Goal: Task Accomplishment & Management: Manage account settings

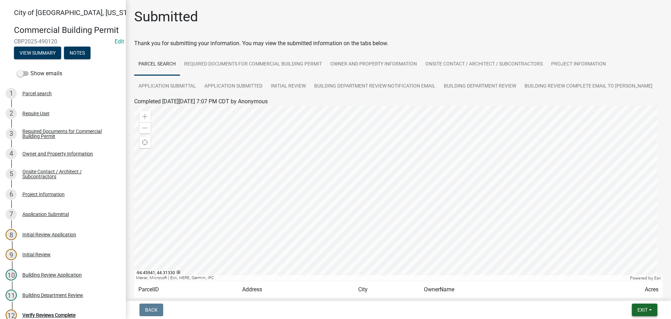
click at [648, 307] on span "Exit" at bounding box center [643, 310] width 10 height 6
click at [627, 291] on button "Save & Exit" at bounding box center [630, 291] width 56 height 17
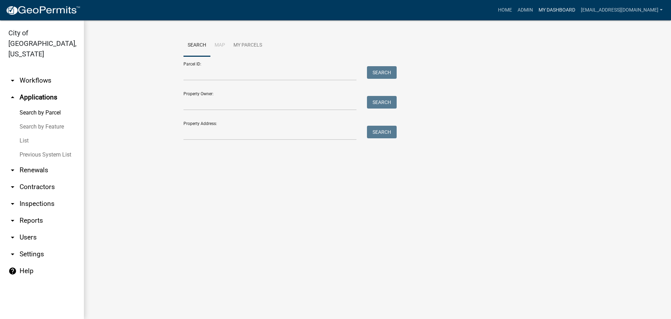
click at [566, 14] on link "My Dashboard" at bounding box center [557, 9] width 42 height 13
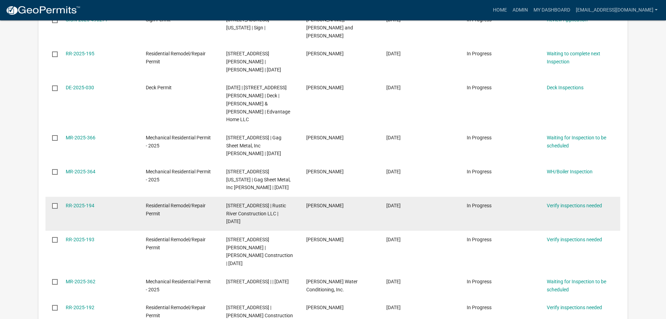
scroll to position [245, 0]
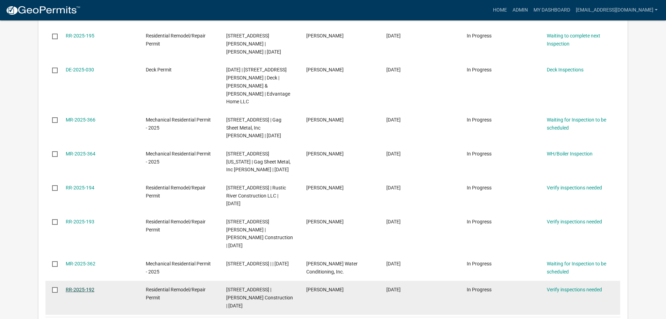
click at [86, 286] on link "RR-2025-192" at bounding box center [80, 289] width 29 height 6
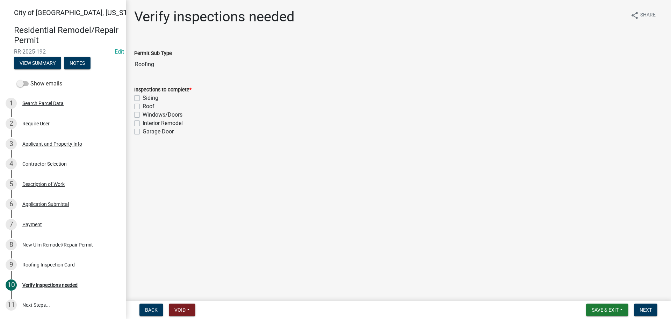
click at [140, 107] on div "Roof" at bounding box center [398, 106] width 529 height 8
click at [143, 105] on label "Roof" at bounding box center [149, 106] width 12 height 8
click at [143, 105] on input "Roof" at bounding box center [145, 104] width 5 height 5
checkbox input "true"
checkbox input "false"
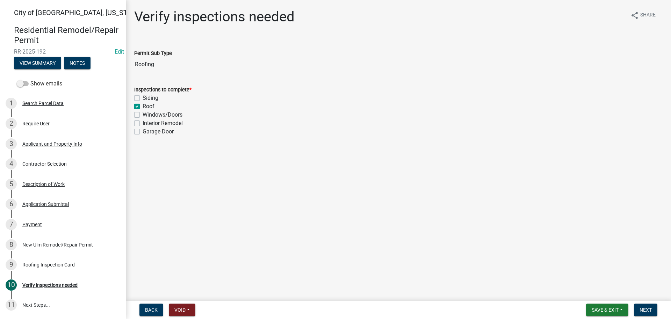
checkbox input "true"
checkbox input "false"
click at [645, 311] on span "Next" at bounding box center [646, 310] width 12 height 6
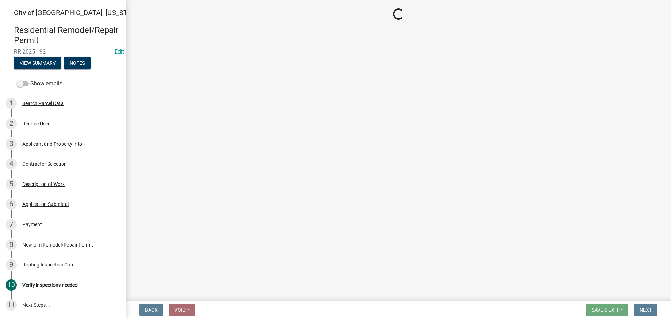
select select "805d55ac-e238-4e04-8f8e-acc067f36c3e"
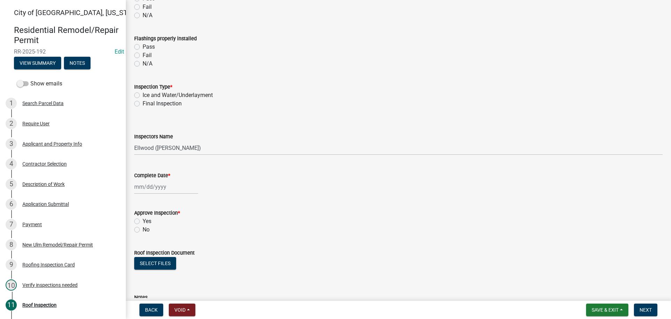
scroll to position [254, 0]
click at [143, 102] on label "Final Inspection" at bounding box center [162, 104] width 39 height 8
click at [143, 102] on input "Final Inspection" at bounding box center [145, 102] width 5 height 5
radio input "true"
click at [158, 148] on select "Select Item... Ellwood (Ellwood Zabel) mikep@newulmmn.gov (Mike Pautzke)" at bounding box center [398, 148] width 529 height 14
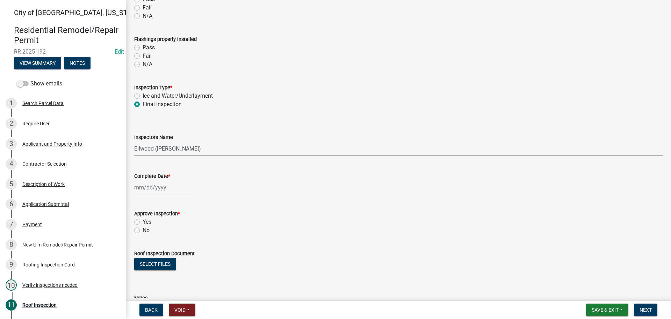
select select "cd72df13-1819-4c17-818e-bd68a66556fb"
click at [134, 141] on select "Select Item... Ellwood (Ellwood Zabel) mikep@newulmmn.gov (Mike Pautzke)" at bounding box center [398, 148] width 529 height 14
click at [152, 185] on div at bounding box center [166, 187] width 64 height 14
select select "10"
select select "2025"
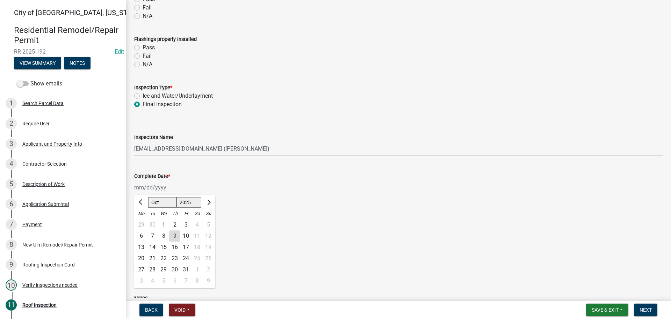
click at [174, 234] on div "9" at bounding box center [174, 235] width 11 height 11
type input "10/09/2025"
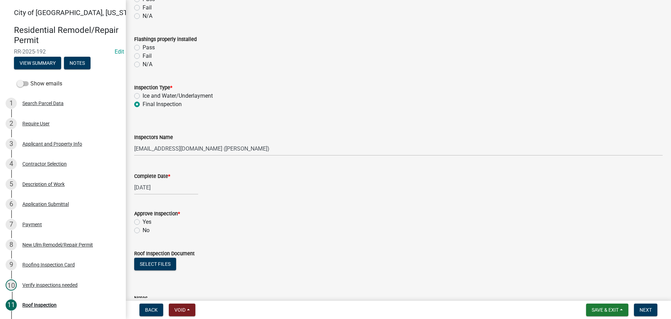
click at [143, 222] on label "Yes" at bounding box center [147, 221] width 9 height 8
click at [143, 222] on input "Yes" at bounding box center [145, 219] width 5 height 5
radio input "true"
click at [645, 309] on span "Next" at bounding box center [646, 310] width 12 height 6
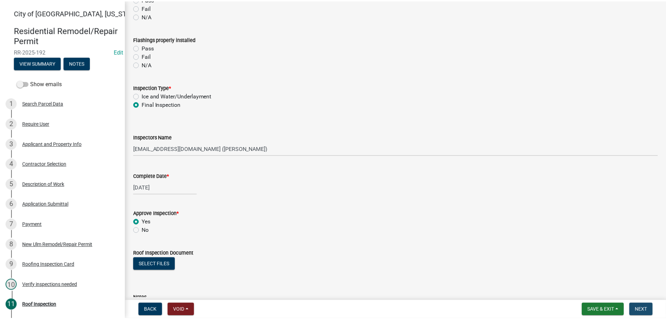
scroll to position [0, 0]
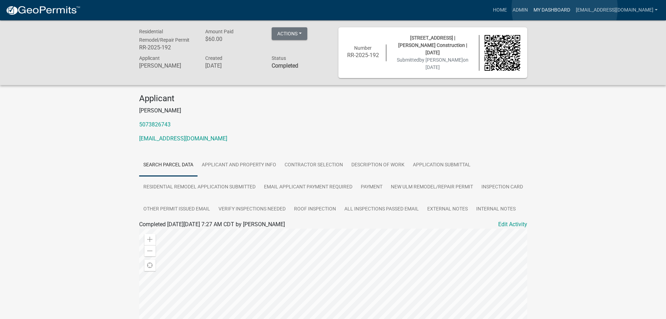
click at [564, 9] on link "My Dashboard" at bounding box center [552, 9] width 42 height 13
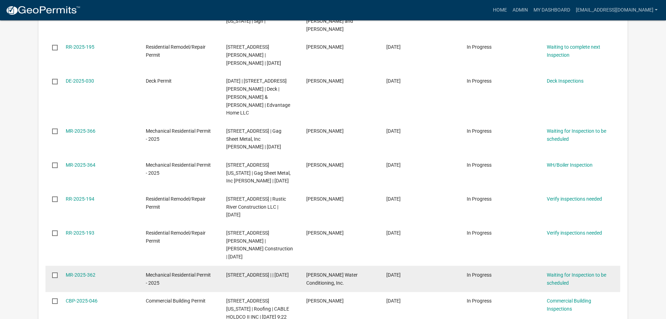
scroll to position [245, 0]
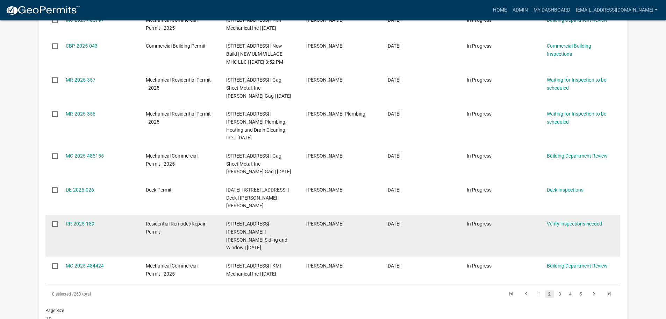
scroll to position [261, 0]
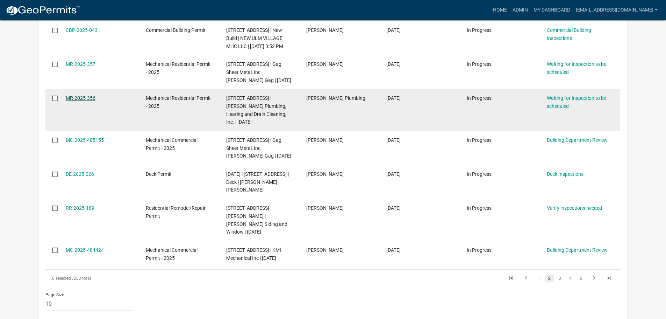
click at [76, 98] on link "MR-2025-356" at bounding box center [81, 98] width 30 height 6
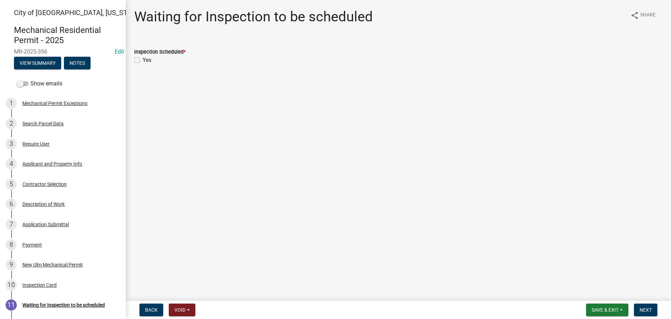
click at [143, 59] on label "Yes" at bounding box center [147, 60] width 9 height 8
click at [143, 59] on input "Yes" at bounding box center [145, 58] width 5 height 5
checkbox input "true"
click at [639, 305] on button "Next" at bounding box center [645, 309] width 23 height 13
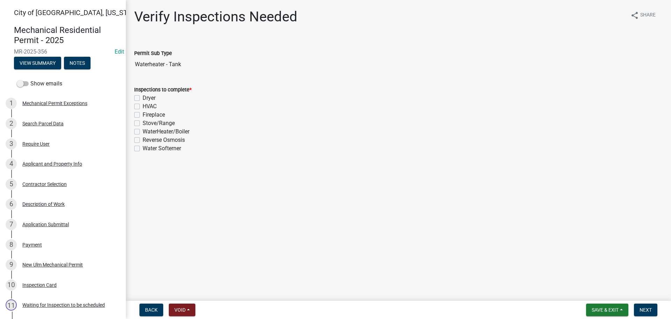
click at [143, 130] on label "WaterHeater/Boiler" at bounding box center [166, 131] width 47 height 8
click at [143, 130] on input "WaterHeater/Boiler" at bounding box center [145, 129] width 5 height 5
checkbox input "true"
checkbox input "false"
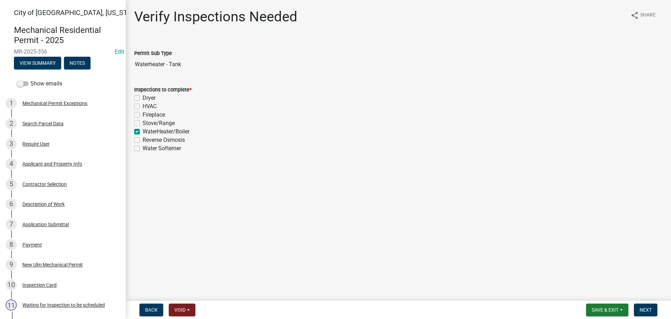
checkbox input "false"
checkbox input "true"
checkbox input "false"
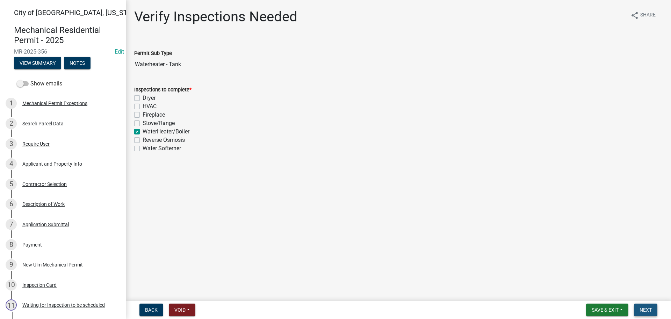
click at [648, 315] on button "Next" at bounding box center [645, 309] width 23 height 13
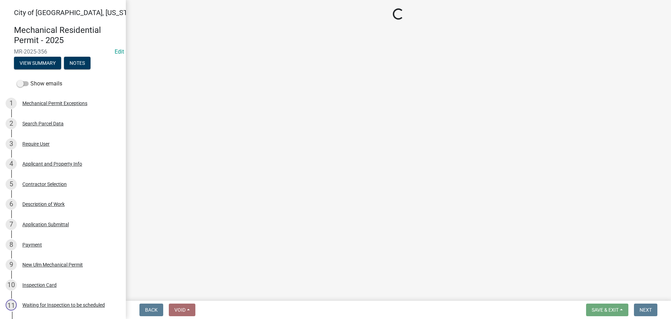
select select "805d55ac-e238-4e04-8f8e-acc067f36c3e"
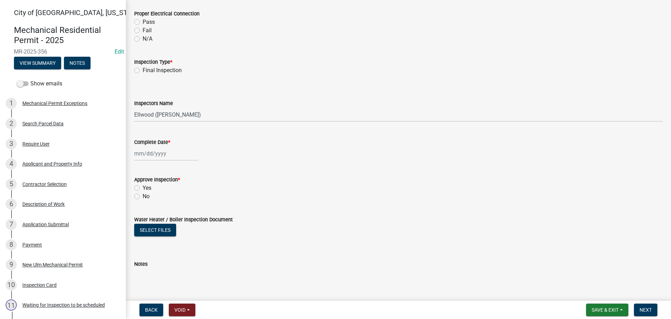
scroll to position [734, 0]
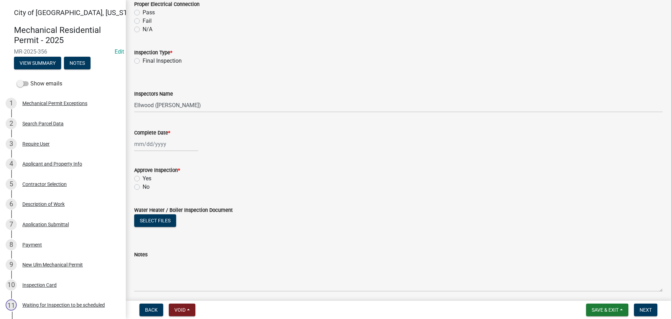
click at [143, 62] on label "Final Inspection" at bounding box center [162, 61] width 39 height 8
click at [143, 61] on input "Final Inspection" at bounding box center [145, 59] width 5 height 5
radio input "true"
click at [155, 100] on select "Select Item... John Knisley (John Knisley - City of New Ulm) Ellwood (Ellwood Z…" at bounding box center [398, 105] width 529 height 14
select select "cd72df13-1819-4c17-818e-bd68a66556fb"
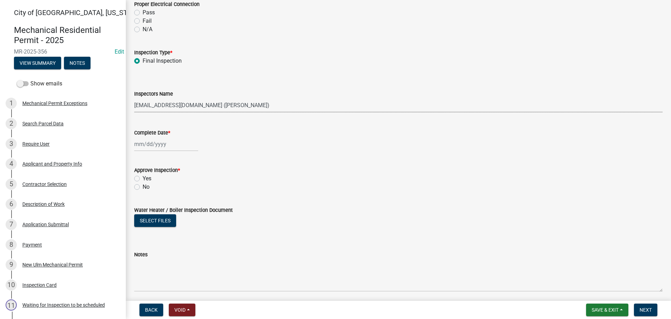
click at [134, 98] on select "Select Item... John Knisley (John Knisley - City of New Ulm) Ellwood (Ellwood Z…" at bounding box center [398, 105] width 529 height 14
select select "10"
select select "2025"
click at [145, 147] on div "Jan Feb Mar Apr May Jun Jul Aug Sep Oct Nov Dec 1525 1526 1527 1528 1529 1530 1…" at bounding box center [166, 144] width 64 height 14
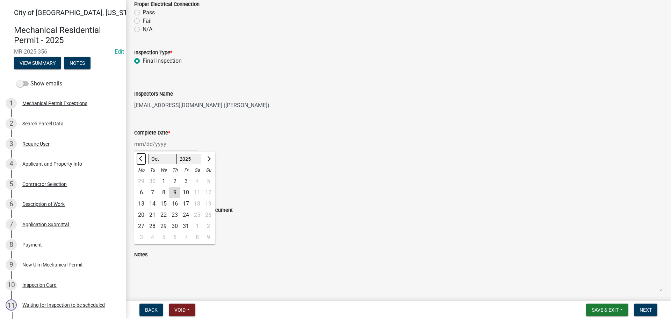
click at [141, 156] on button "Previous month" at bounding box center [141, 158] width 8 height 11
select select "9"
click at [141, 221] on div "29" at bounding box center [141, 225] width 11 height 11
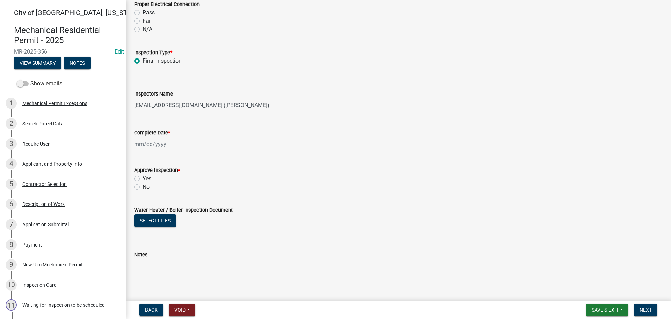
type input "09/29/2025"
click at [143, 179] on label "Yes" at bounding box center [147, 178] width 9 height 8
click at [143, 179] on input "Yes" at bounding box center [145, 176] width 5 height 5
radio input "true"
click at [651, 313] on button "Next" at bounding box center [645, 309] width 23 height 13
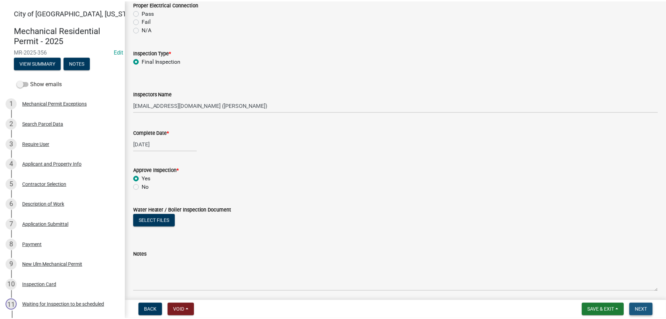
scroll to position [0, 0]
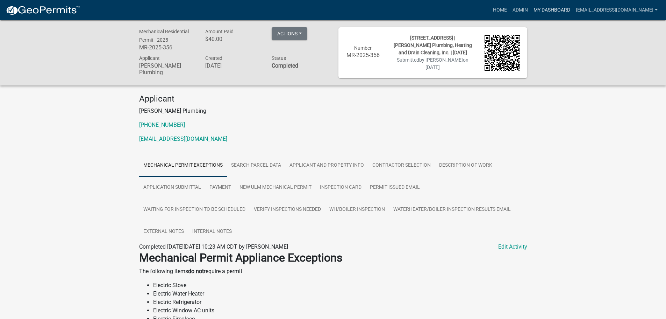
click at [561, 10] on link "My Dashboard" at bounding box center [552, 9] width 42 height 13
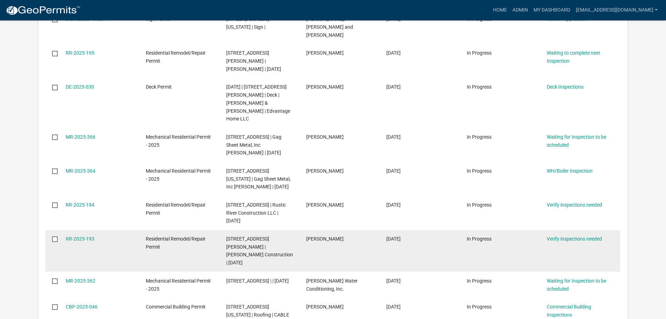
scroll to position [245, 0]
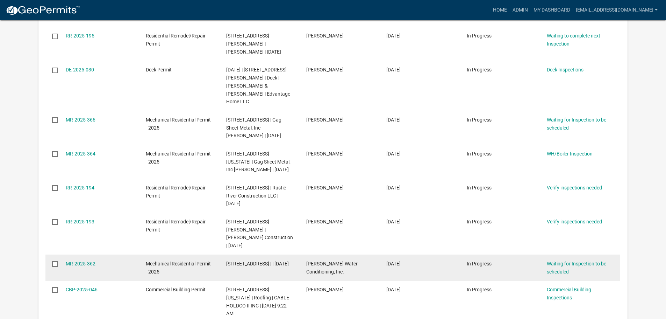
scroll to position [261, 0]
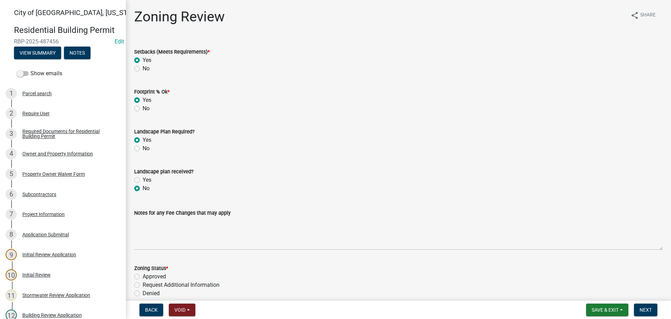
scroll to position [70, 0]
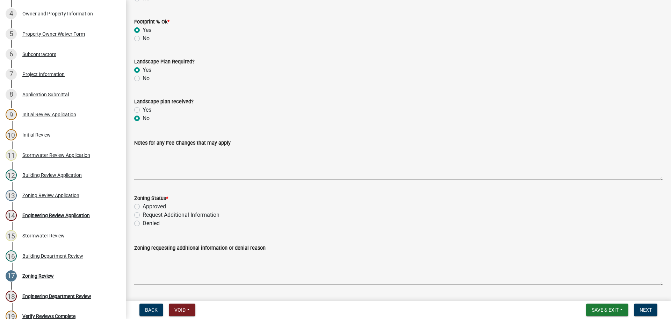
click at [143, 216] on label "Request Additional Information" at bounding box center [181, 215] width 77 height 8
click at [143, 215] on input "Request Additional Information" at bounding box center [145, 213] width 5 height 5
radio input "true"
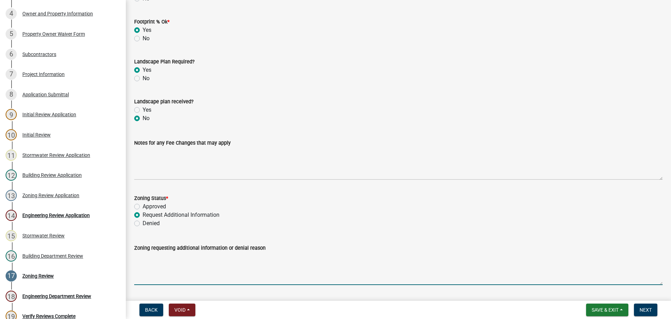
click at [152, 259] on textarea "Zoning requesting additional information or denial reason" at bounding box center [398, 268] width 529 height 33
drag, startPoint x: 203, startPoint y: 252, endPoint x: 208, endPoint y: 259, distance: 8.3
click at [204, 255] on textarea "A landscape plan is required" at bounding box center [398, 268] width 529 height 33
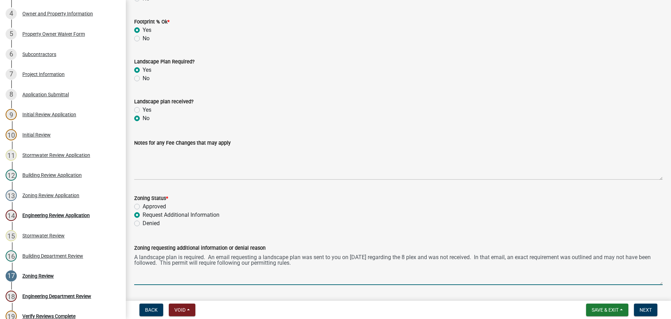
drag, startPoint x: 215, startPoint y: 262, endPoint x: 222, endPoint y: 265, distance: 7.0
click at [216, 262] on textarea "A landscape plan is required. An email requesting a landscape plan was sent to …" at bounding box center [398, 268] width 529 height 33
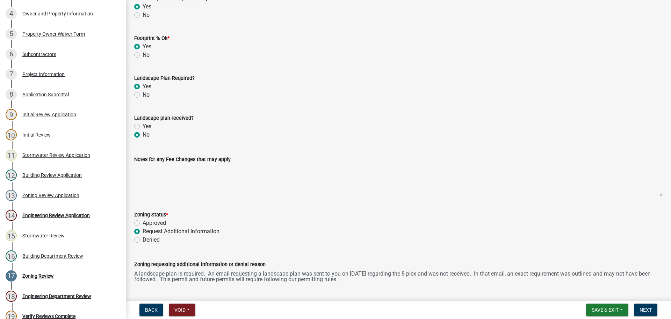
scroll to position [90, 0]
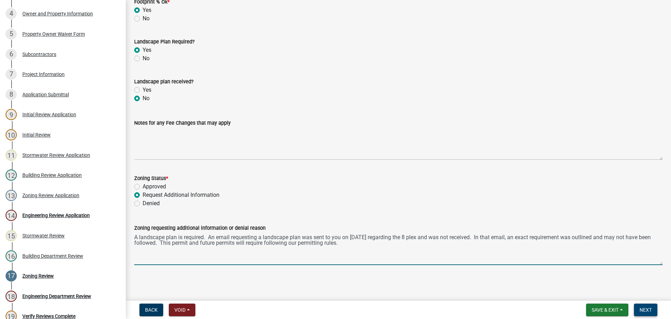
type textarea "A landscape plan is required. An email requesting a landscape plan was sent to …"
click at [644, 309] on span "Next" at bounding box center [646, 310] width 12 height 6
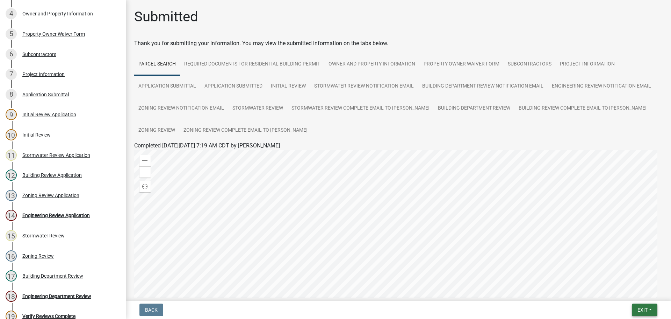
click at [638, 311] on span "Exit" at bounding box center [643, 310] width 10 height 6
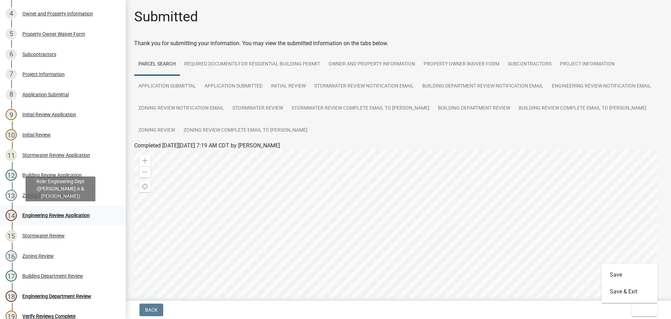
click at [73, 212] on div "14 Engineering Review Application" at bounding box center [60, 214] width 109 height 11
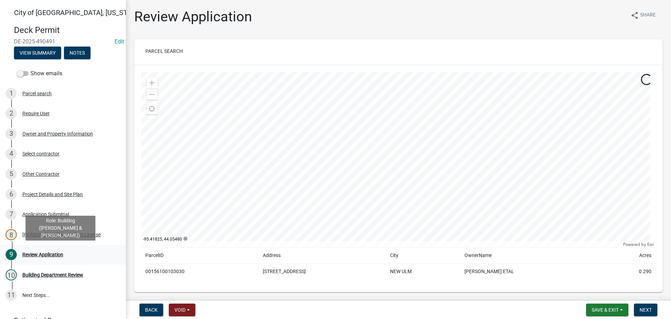
click at [56, 254] on div "Review Application" at bounding box center [42, 254] width 41 height 5
click at [646, 314] on button "Next" at bounding box center [645, 309] width 23 height 13
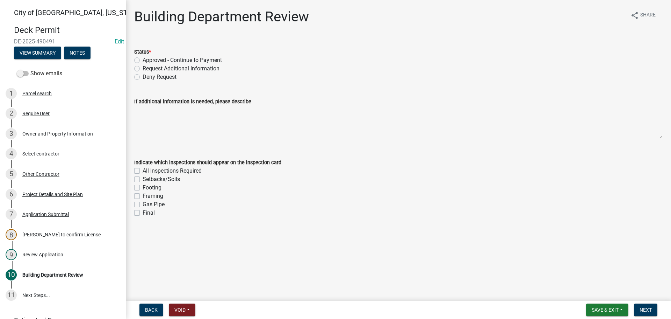
click at [143, 61] on label "Approved - Continue to Payment" at bounding box center [182, 60] width 79 height 8
click at [143, 60] on input "Approved - Continue to Payment" at bounding box center [145, 58] width 5 height 5
radio input "true"
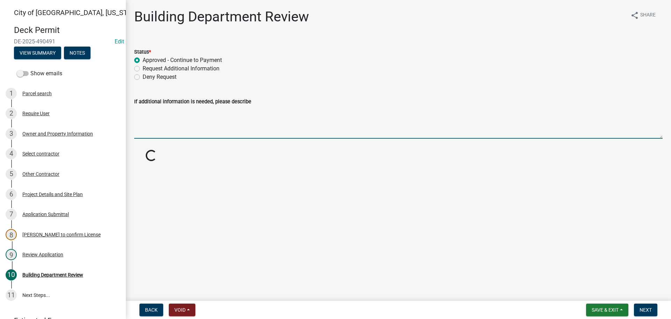
click at [158, 124] on textarea "If additional information is needed, please describe" at bounding box center [398, 122] width 529 height 33
type textarea "e"
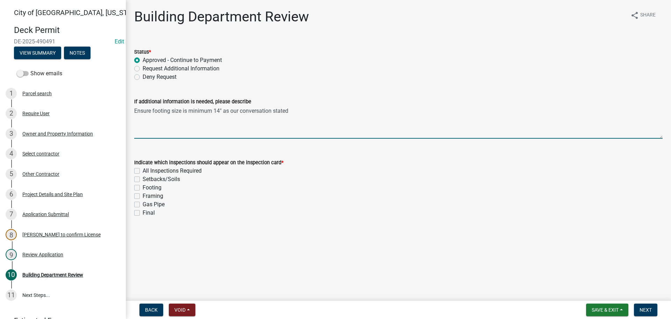
type textarea "Ensure footing size is minimum 14" as our conversation stated"
click at [143, 188] on label "Footing" at bounding box center [152, 187] width 19 height 8
click at [143, 188] on input "Footing" at bounding box center [145, 185] width 5 height 5
checkbox input "true"
checkbox input "false"
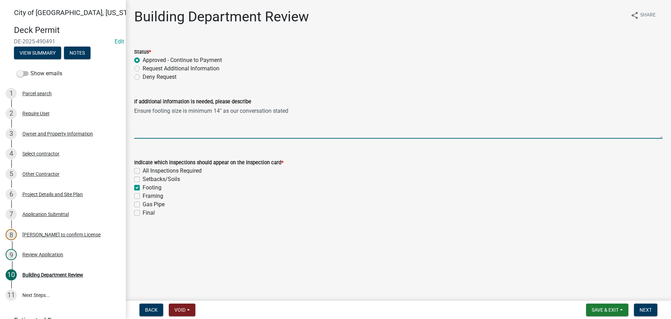
checkbox input "false"
checkbox input "true"
checkbox input "false"
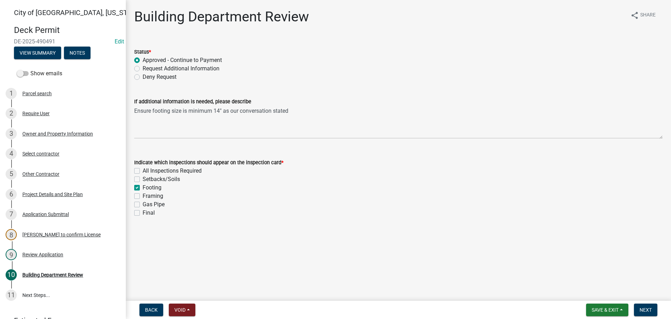
click at [143, 197] on label "Framing" at bounding box center [153, 196] width 21 height 8
click at [143, 196] on input "Framing" at bounding box center [145, 194] width 5 height 5
checkbox input "true"
checkbox input "false"
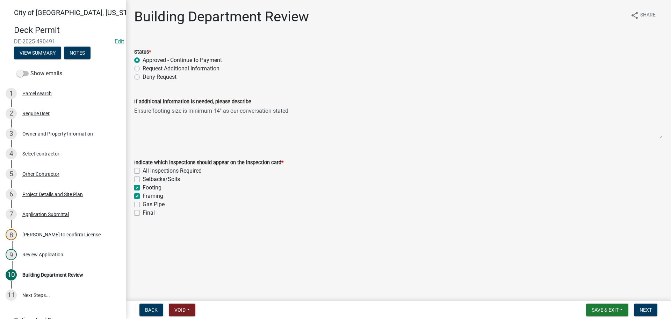
checkbox input "true"
checkbox input "false"
click at [143, 210] on label "Final" at bounding box center [149, 212] width 12 height 8
click at [143, 210] on input "Final" at bounding box center [145, 210] width 5 height 5
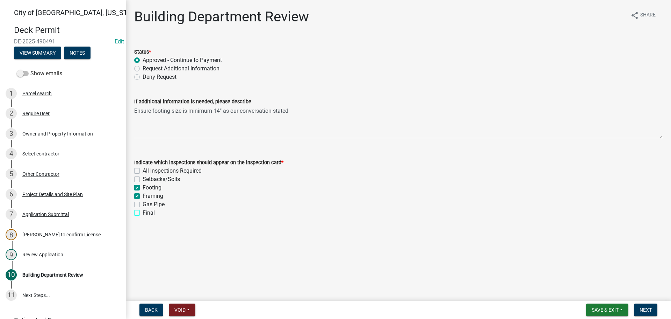
checkbox input "true"
checkbox input "false"
checkbox input "true"
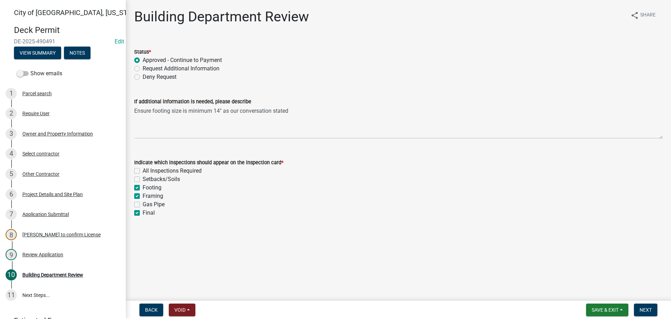
checkbox input "false"
checkbox input "true"
click at [651, 308] on span "Next" at bounding box center [646, 310] width 12 height 6
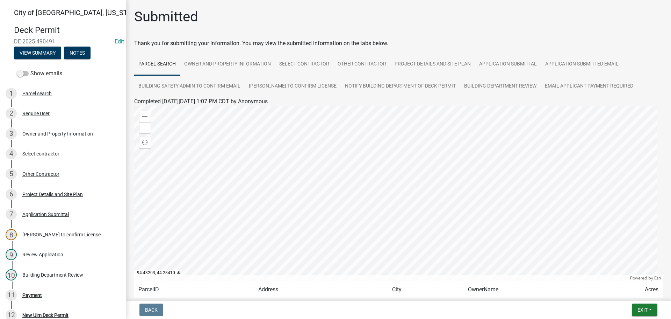
click at [630, 303] on form "Exit Save Save & Exit" at bounding box center [644, 309] width 31 height 13
click at [636, 309] on button "Exit" at bounding box center [645, 309] width 26 height 13
click at [623, 292] on button "Save & Exit" at bounding box center [630, 291] width 56 height 17
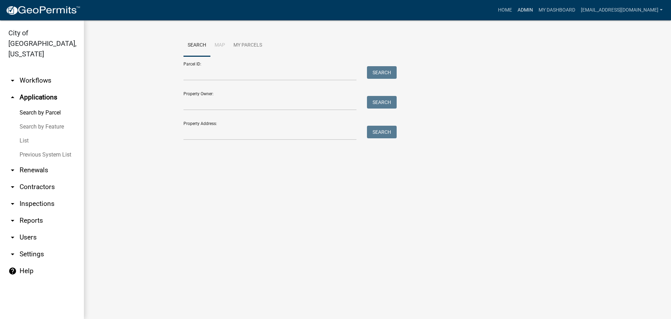
click at [536, 11] on link "Admin" at bounding box center [525, 9] width 21 height 13
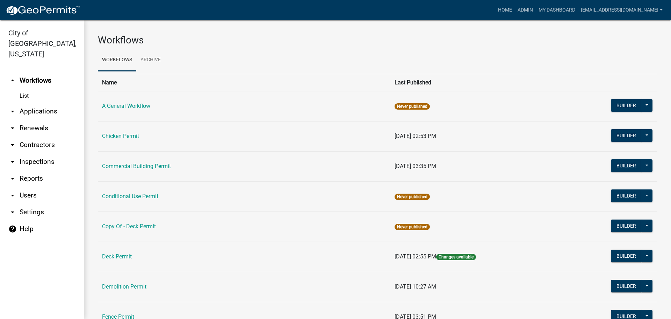
click at [56, 103] on link "arrow_drop_down Applications" at bounding box center [42, 111] width 84 height 17
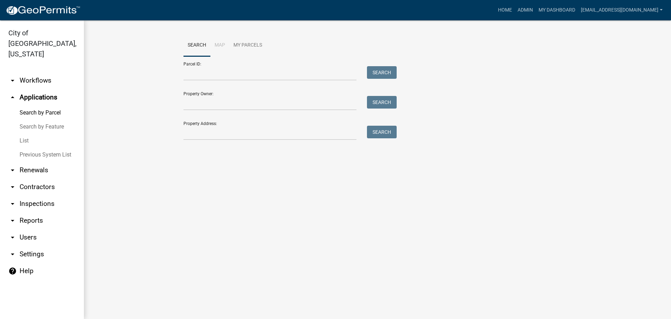
click at [220, 141] on div "Search Map My Parcels Parcel ID: Search Property Owner: Search Property Address…" at bounding box center [377, 90] width 399 height 112
click at [216, 135] on input "Property Address:" at bounding box center [270, 133] width 173 height 14
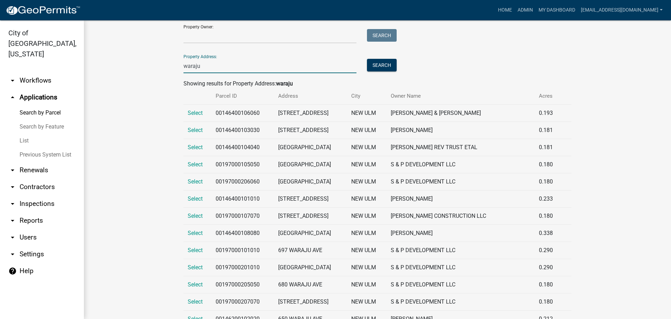
scroll to position [70, 0]
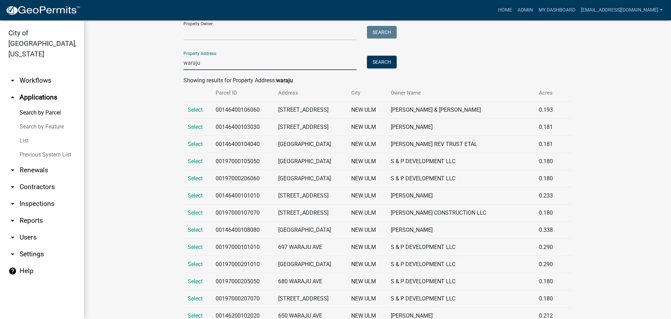
type input "waraju"
click at [35, 91] on link "arrow_drop_up Applications" at bounding box center [42, 97] width 84 height 17
click at [35, 89] on link "arrow_drop_up Applications" at bounding box center [42, 97] width 84 height 17
click at [28, 89] on link "arrow_drop_up Applications" at bounding box center [42, 97] width 84 height 17
click at [40, 72] on link "arrow_drop_down Workflows" at bounding box center [42, 80] width 84 height 17
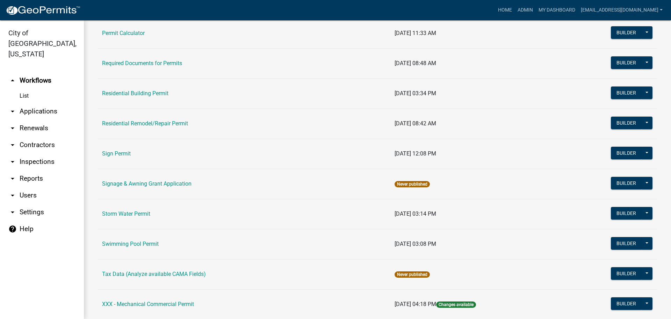
scroll to position [525, 0]
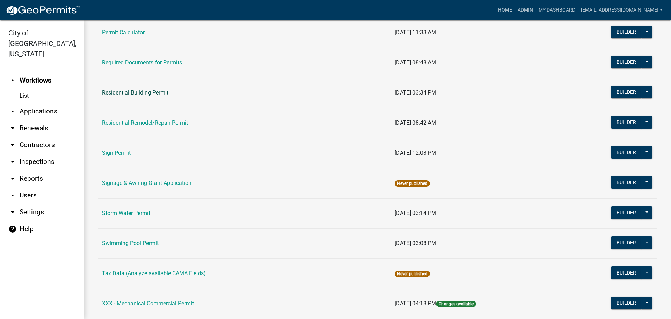
click at [129, 91] on link "Residential Building Permit" at bounding box center [135, 92] width 66 height 7
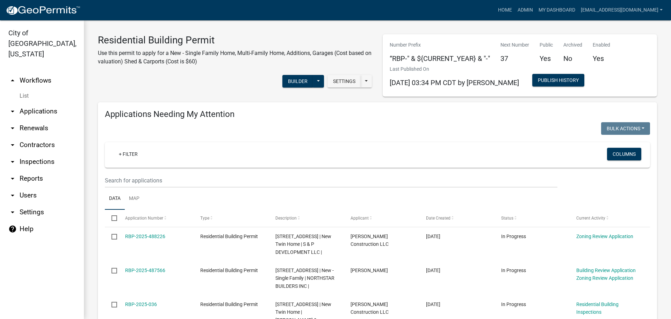
scroll to position [35, 0]
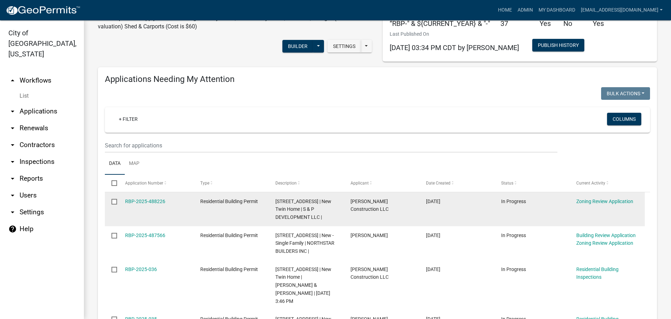
click at [160, 204] on div "RBP-2025-488226" at bounding box center [156, 201] width 62 height 8
click at [152, 198] on link "RBP-2025-488226" at bounding box center [145, 201] width 40 height 6
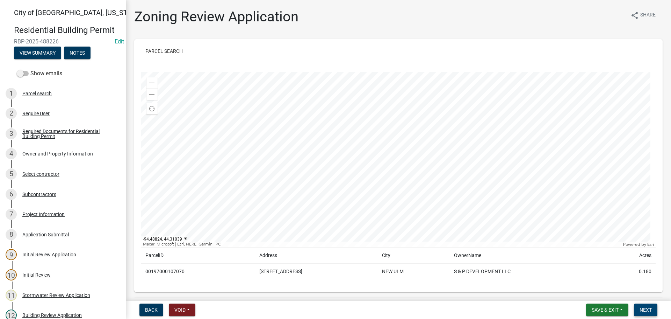
click at [649, 313] on button "Next" at bounding box center [645, 309] width 23 height 13
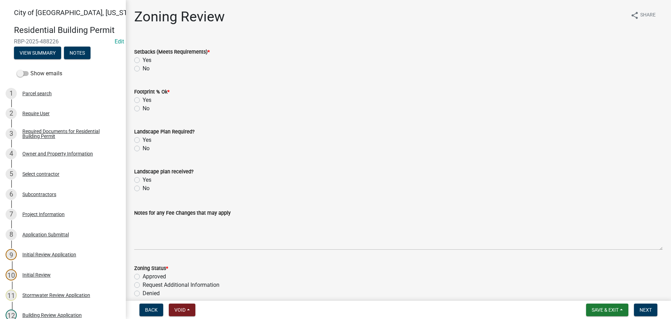
drag, startPoint x: 137, startPoint y: 58, endPoint x: 136, endPoint y: 63, distance: 4.7
click at [143, 58] on label "Yes" at bounding box center [147, 60] width 9 height 8
click at [143, 58] on input "Yes" at bounding box center [145, 58] width 5 height 5
radio input "true"
click at [143, 99] on label "Yes" at bounding box center [147, 100] width 9 height 8
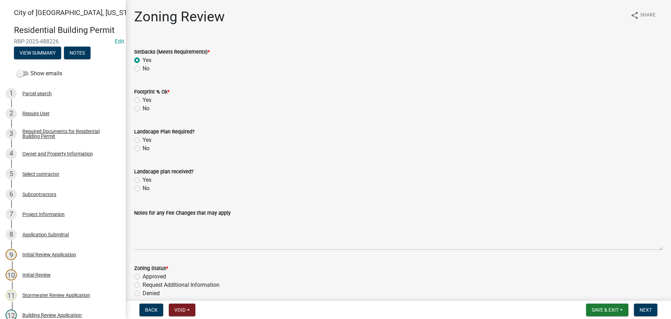
click at [143, 99] on input "Yes" at bounding box center [145, 98] width 5 height 5
radio input "true"
click at [143, 148] on label "No" at bounding box center [146, 148] width 7 height 8
click at [143, 148] on input "No" at bounding box center [145, 146] width 5 height 5
radio input "true"
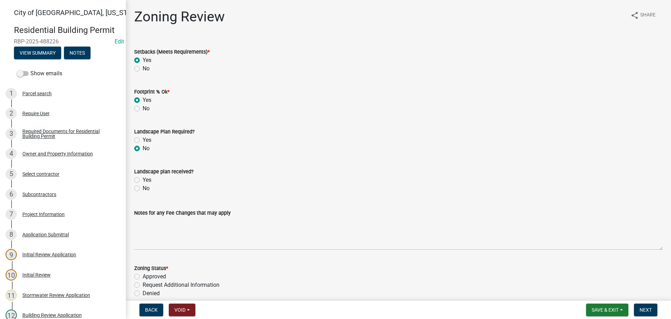
click at [143, 190] on label "No" at bounding box center [146, 188] width 7 height 8
click at [143, 188] on input "No" at bounding box center [145, 186] width 5 height 5
radio input "true"
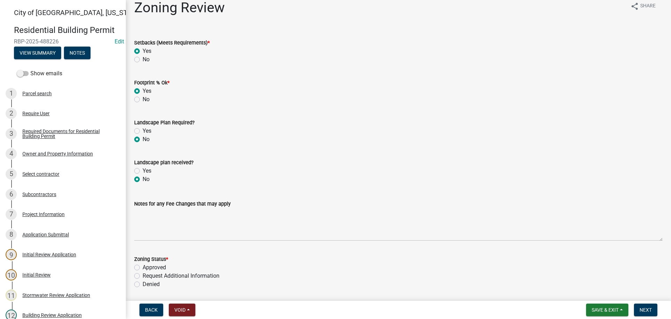
scroll to position [35, 0]
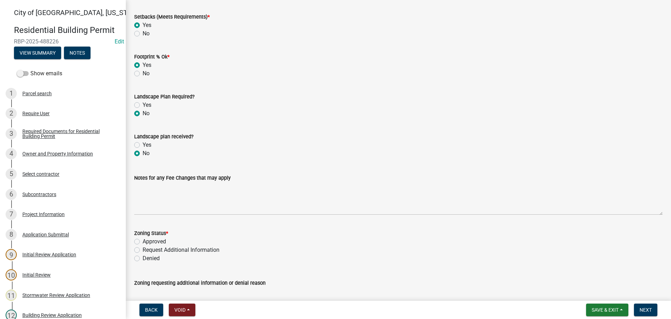
click at [143, 243] on label "Approved" at bounding box center [154, 241] width 23 height 8
click at [143, 242] on input "Approved" at bounding box center [145, 239] width 5 height 5
radio input "true"
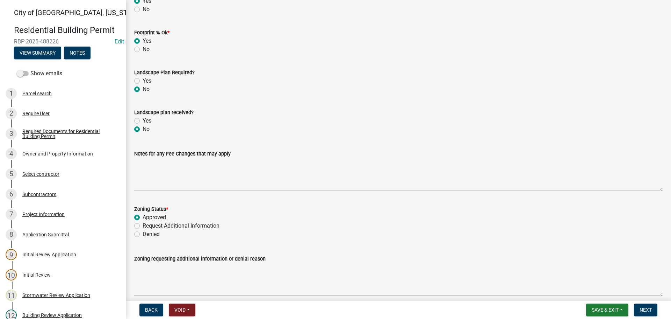
scroll to position [90, 0]
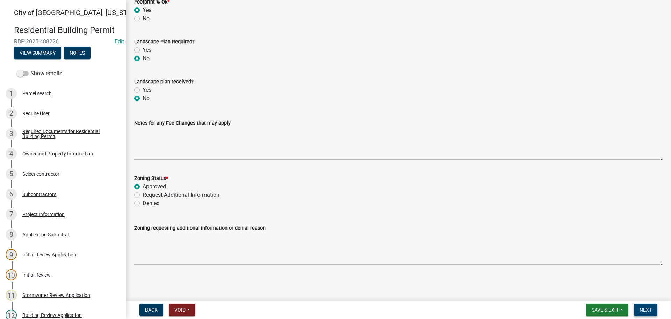
click at [646, 306] on button "Next" at bounding box center [645, 309] width 23 height 13
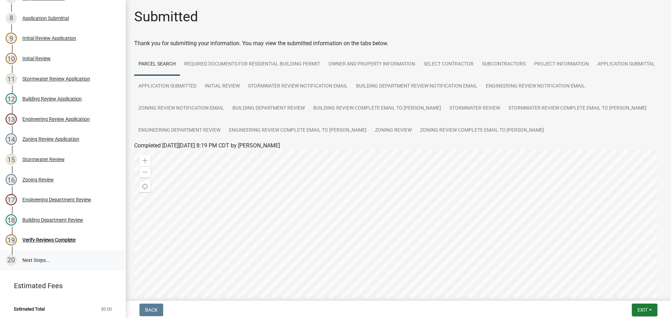
scroll to position [217, 0]
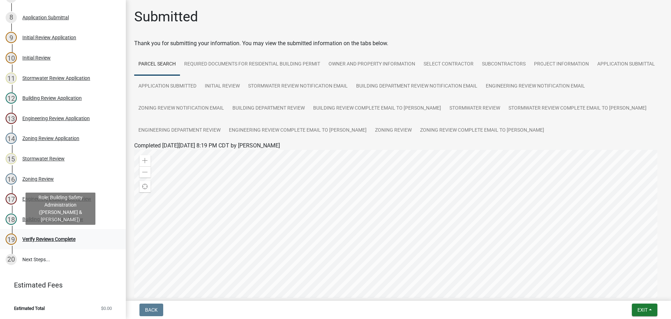
click at [49, 240] on div "Verify Reviews Complete" at bounding box center [48, 238] width 53 height 5
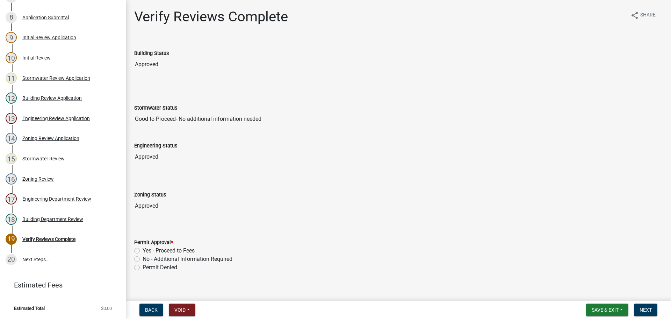
drag, startPoint x: 134, startPoint y: 248, endPoint x: 138, endPoint y: 250, distance: 4.7
click at [134, 247] on div "Permit Approval * Yes - Proceed to Fees No - Additional Information Required Pe…" at bounding box center [398, 250] width 539 height 42
click at [143, 250] on label "Yes - Proceed to Fees" at bounding box center [169, 250] width 52 height 8
click at [143, 250] on input "Yes - Proceed to Fees" at bounding box center [145, 248] width 5 height 5
radio input "true"
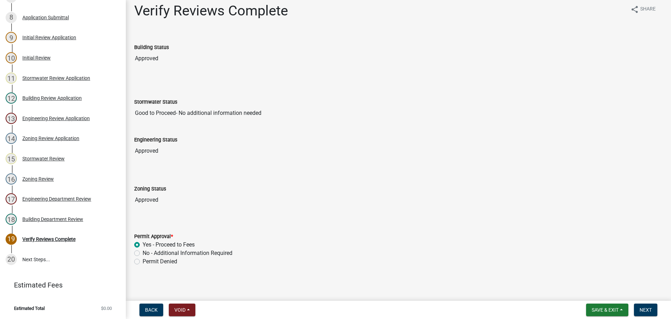
scroll to position [7, 0]
click at [647, 308] on span "Next" at bounding box center [646, 310] width 12 height 6
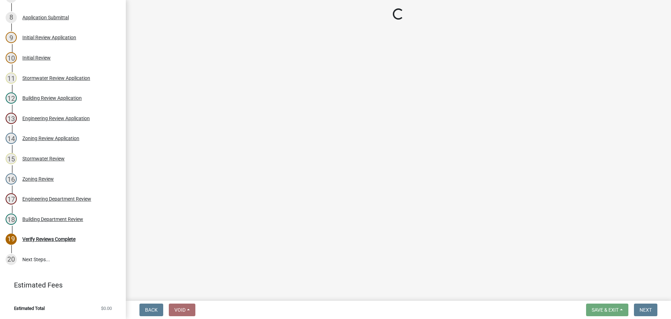
scroll to position [318, 0]
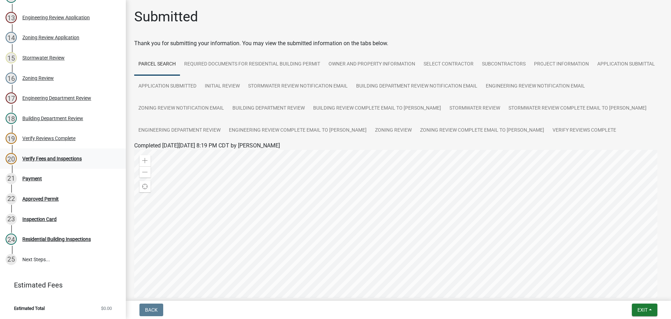
click at [43, 159] on div "Verify Fees and Inspections" at bounding box center [51, 158] width 59 height 5
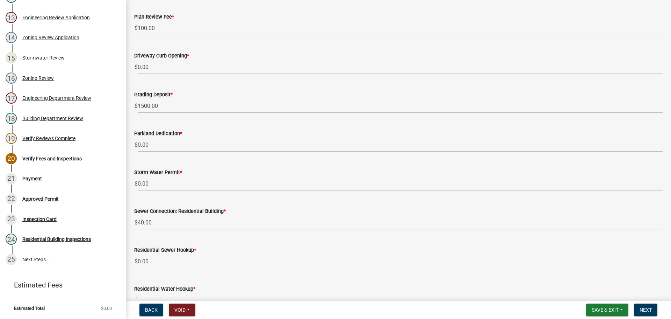
scroll to position [245, 0]
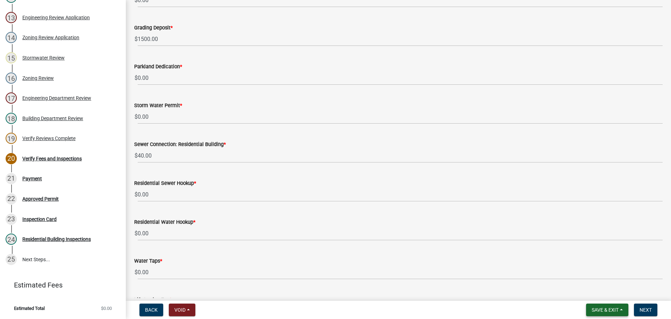
click at [600, 311] on span "Save & Exit" at bounding box center [605, 310] width 27 height 6
click at [594, 285] on button "Save & Exit" at bounding box center [601, 291] width 56 height 17
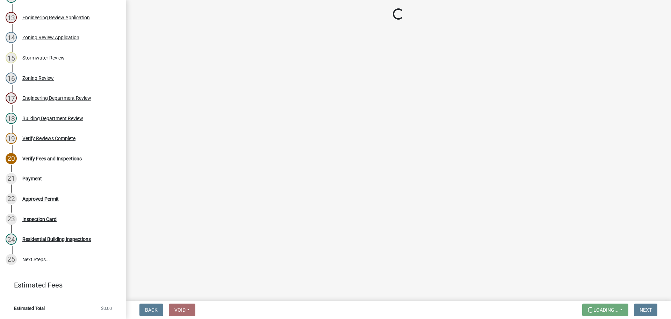
scroll to position [0, 0]
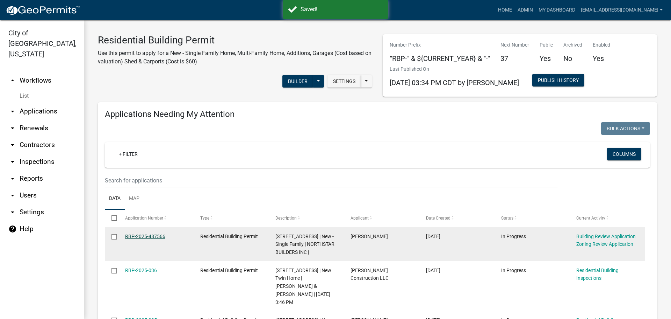
click at [154, 238] on link "RBP-2025-487566" at bounding box center [145, 236] width 40 height 6
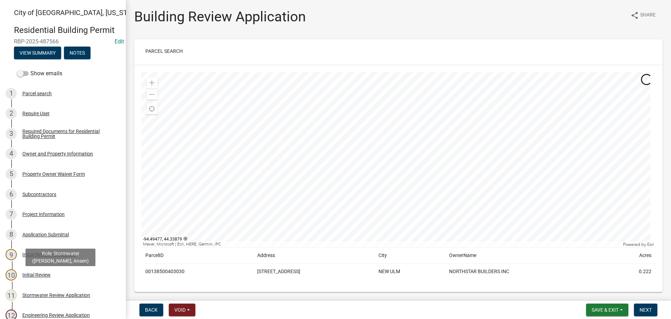
scroll to position [175, 0]
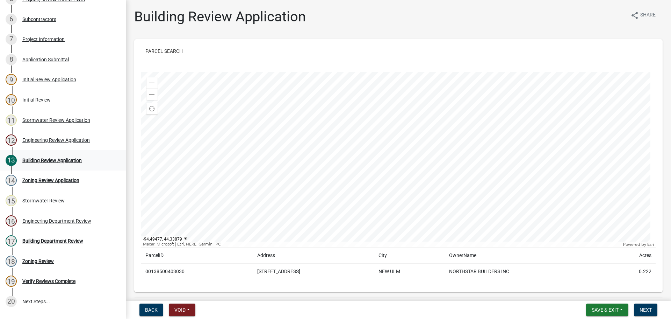
click at [60, 158] on div "Building Review Application" at bounding box center [51, 160] width 59 height 5
click at [646, 309] on span "Next" at bounding box center [646, 310] width 12 height 6
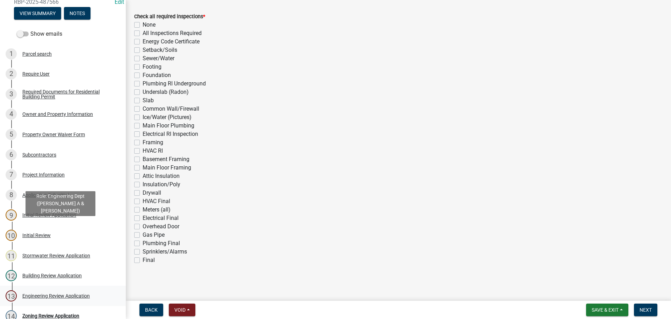
scroll to position [105, 0]
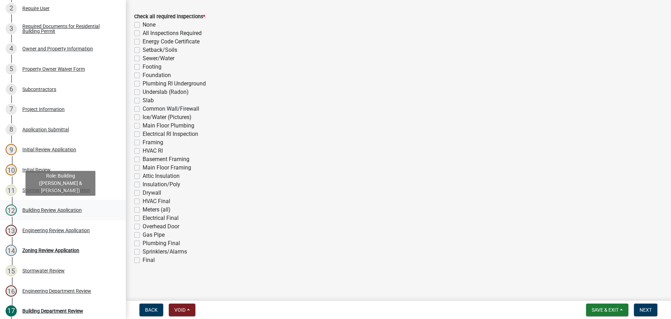
click at [43, 207] on div "Building Review Application" at bounding box center [51, 209] width 59 height 5
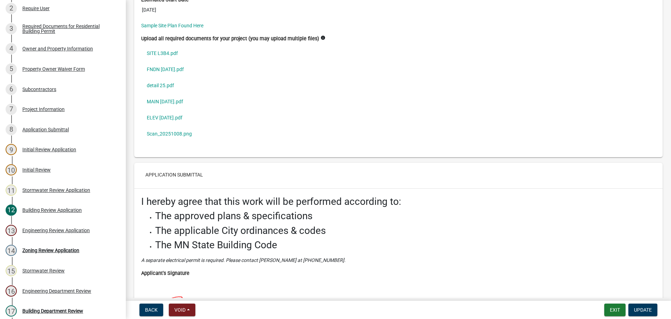
scroll to position [2028, 0]
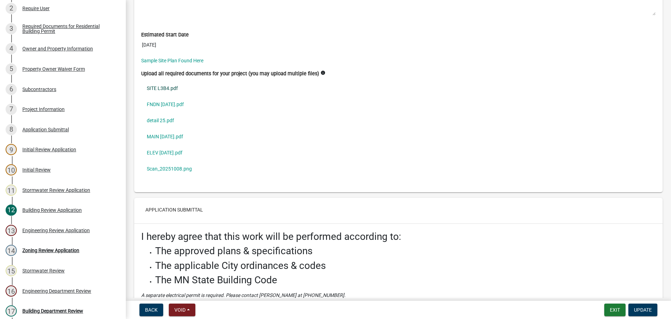
click at [159, 87] on link "SITE L3B4.pdf" at bounding box center [398, 88] width 515 height 16
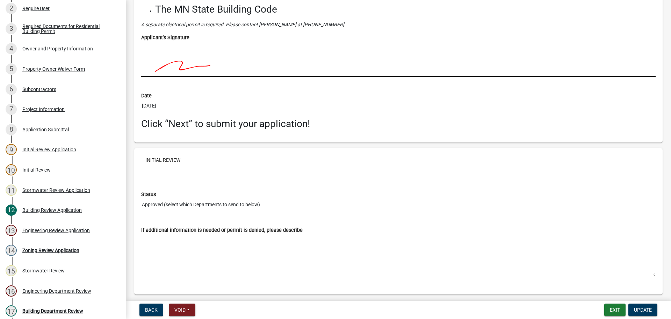
scroll to position [2322, 0]
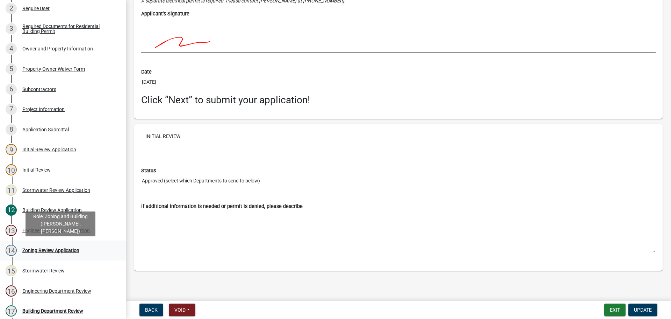
click at [45, 248] on div "Zoning Review Application" at bounding box center [50, 250] width 57 height 5
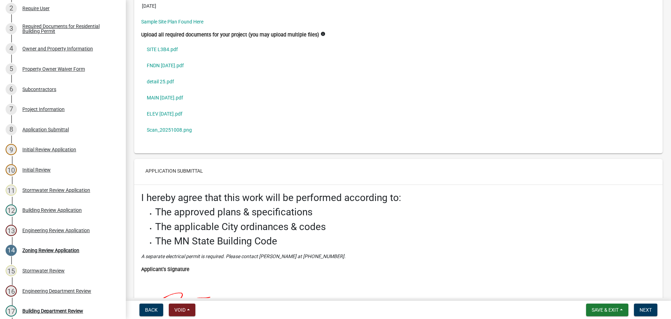
scroll to position [2063, 0]
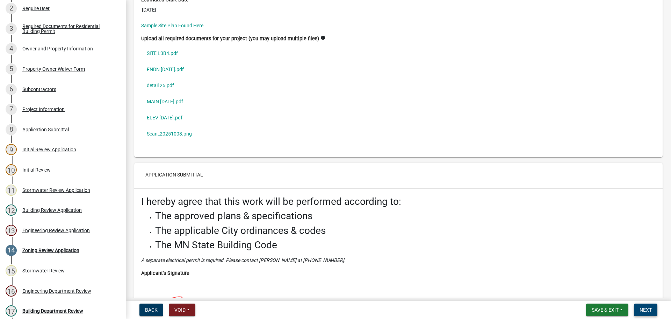
click at [642, 309] on span "Next" at bounding box center [646, 310] width 12 height 6
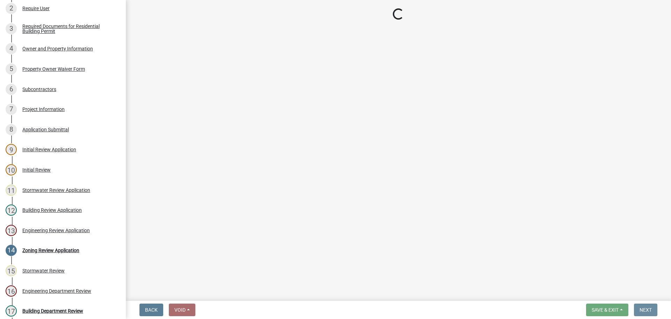
scroll to position [0, 0]
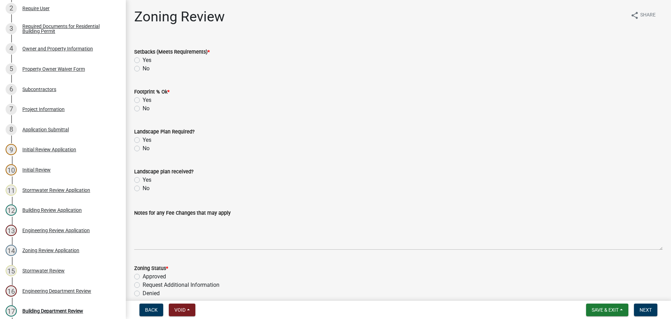
click at [143, 59] on label "Yes" at bounding box center [147, 60] width 9 height 8
click at [143, 59] on input "Yes" at bounding box center [145, 58] width 5 height 5
radio input "true"
click at [143, 98] on label "Yes" at bounding box center [147, 100] width 9 height 8
click at [143, 98] on input "Yes" at bounding box center [145, 98] width 5 height 5
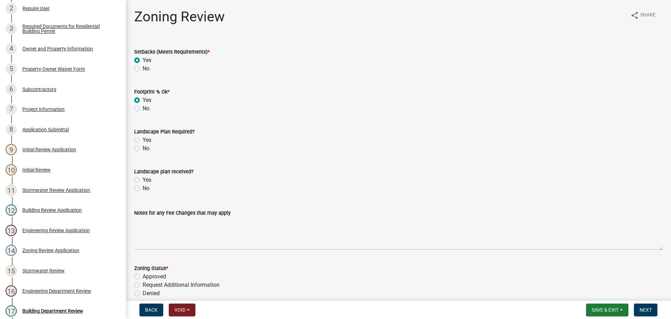
radio input "true"
drag, startPoint x: 136, startPoint y: 146, endPoint x: 138, endPoint y: 150, distance: 4.4
click at [143, 146] on label "No" at bounding box center [146, 148] width 7 height 8
click at [143, 146] on input "No" at bounding box center [145, 146] width 5 height 5
radio input "true"
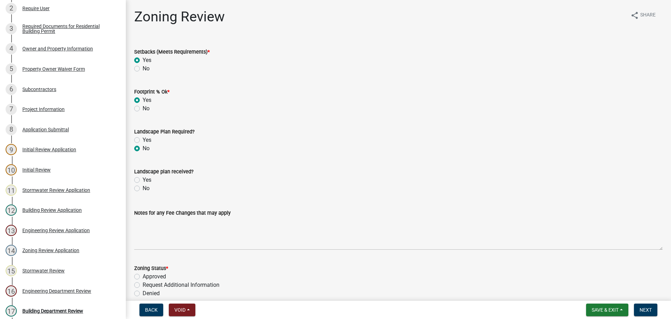
click at [143, 187] on label "No" at bounding box center [146, 188] width 7 height 8
click at [143, 187] on input "No" at bounding box center [145, 186] width 5 height 5
radio input "true"
click at [143, 276] on label "Approved" at bounding box center [154, 276] width 23 height 8
click at [143, 276] on input "Approved" at bounding box center [145, 274] width 5 height 5
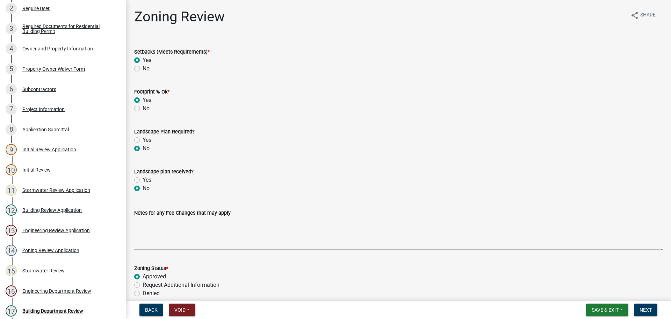
radio input "true"
click at [642, 307] on span "Next" at bounding box center [646, 310] width 12 height 6
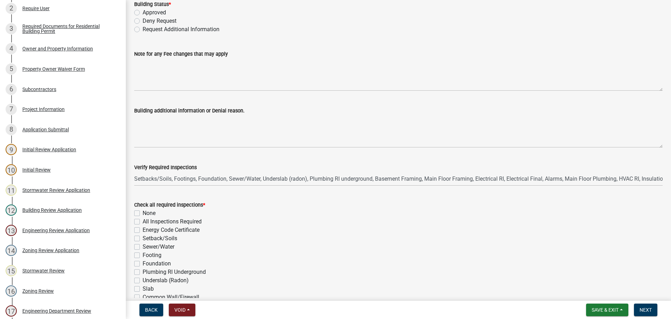
scroll to position [105, 0]
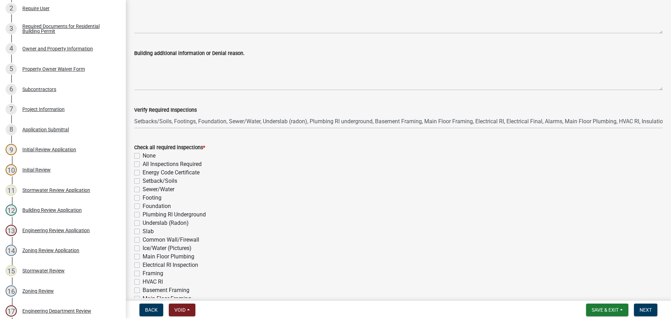
click at [143, 164] on label "All Inspections Required" at bounding box center [172, 164] width 59 height 8
click at [143, 164] on input "All Inspections Required" at bounding box center [145, 162] width 5 height 5
checkbox input "true"
checkbox input "false"
checkbox input "true"
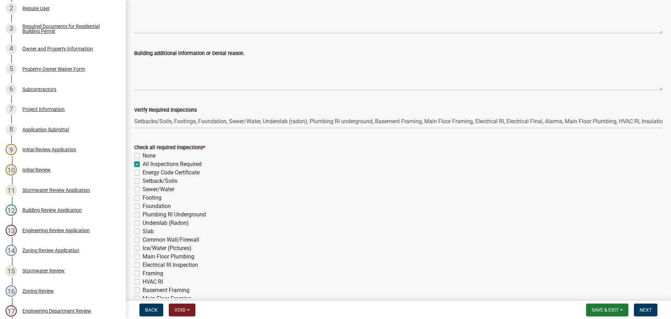
checkbox input "false"
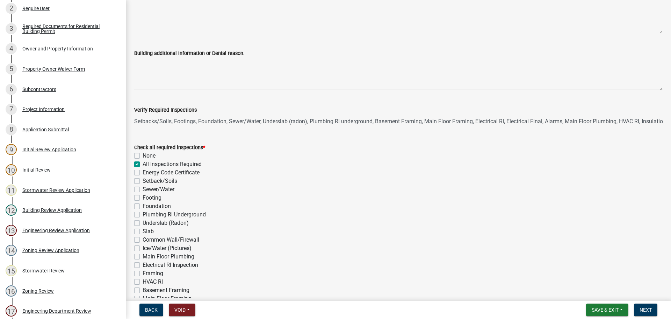
checkbox input "false"
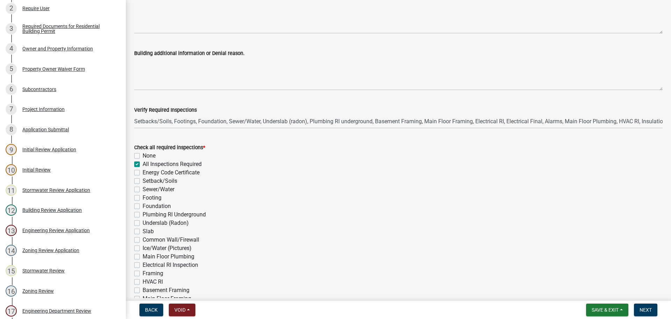
checkbox input "false"
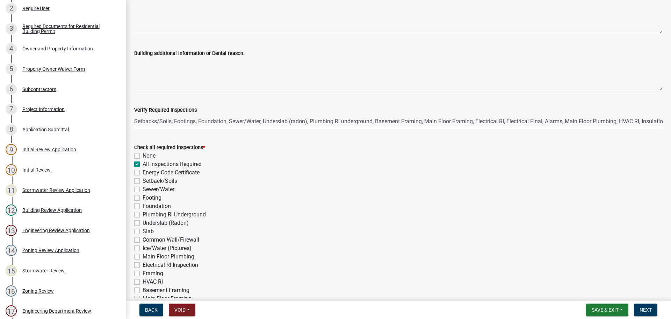
checkbox input "false"
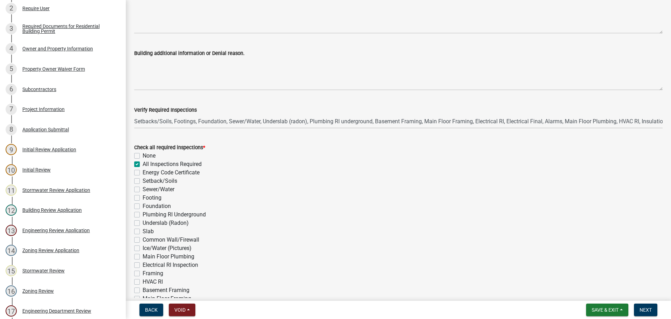
checkbox input "false"
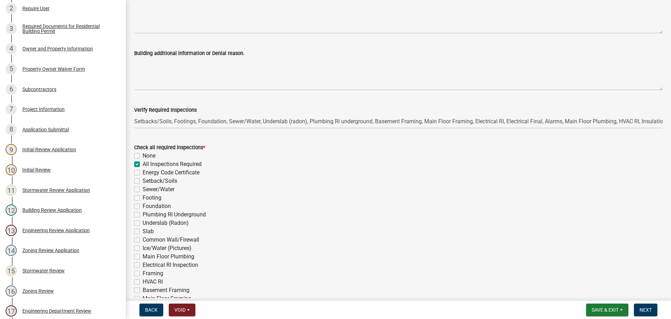
checkbox input "false"
click at [651, 308] on span "Next" at bounding box center [646, 310] width 12 height 6
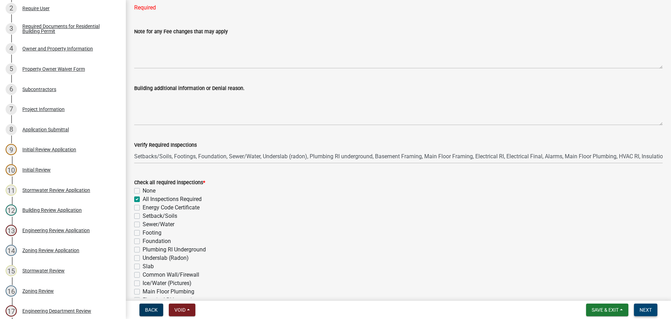
scroll to position [0, 0]
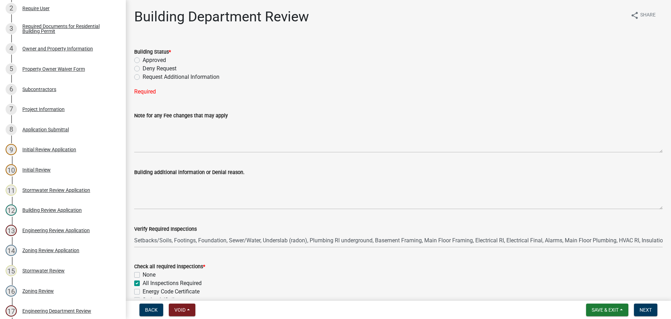
click at [143, 59] on label "Approved" at bounding box center [154, 60] width 23 height 8
click at [143, 59] on input "Approved" at bounding box center [145, 58] width 5 height 5
radio input "true"
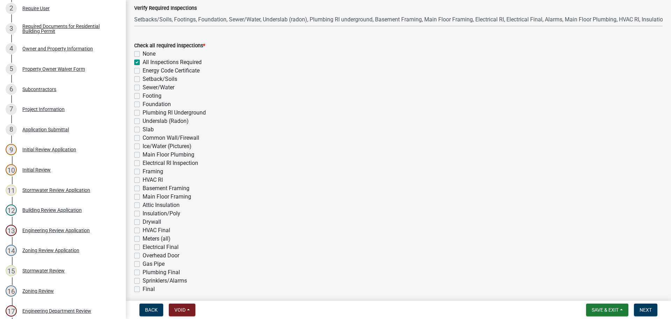
scroll to position [236, 0]
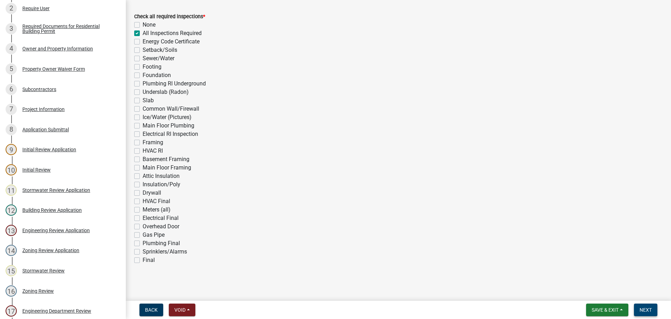
click at [643, 309] on span "Next" at bounding box center [646, 310] width 12 height 6
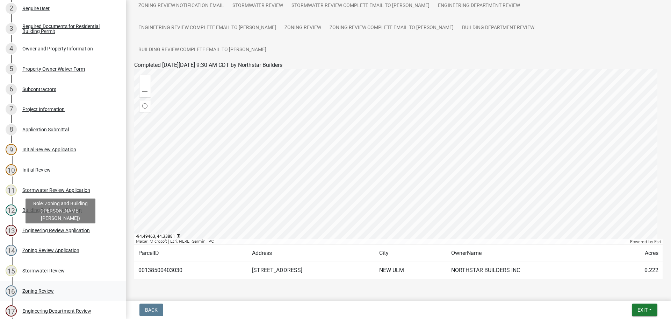
scroll to position [217, 0]
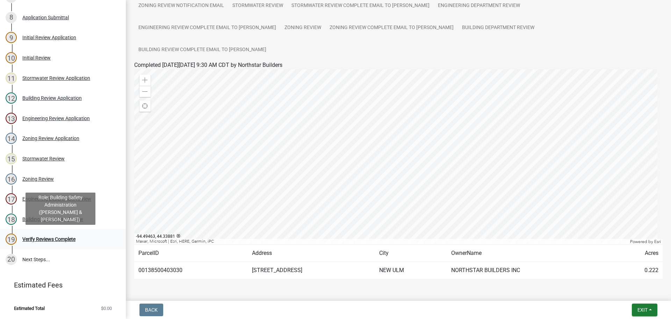
click at [44, 238] on div "Verify Reviews Complete" at bounding box center [48, 238] width 53 height 5
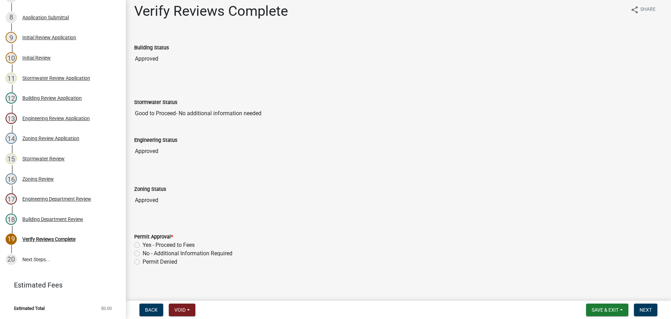
scroll to position [7, 0]
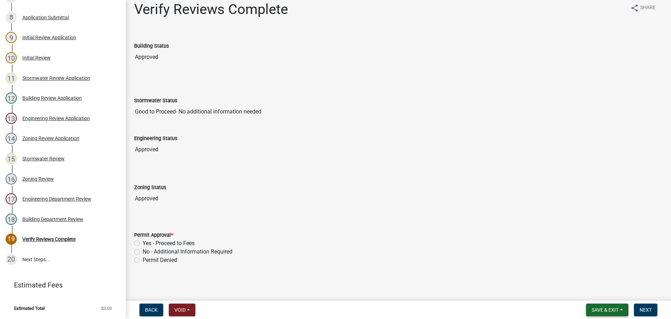
click at [613, 311] on span "Save & Exit" at bounding box center [605, 310] width 27 height 6
click at [587, 296] on button "Save & Exit" at bounding box center [601, 291] width 56 height 17
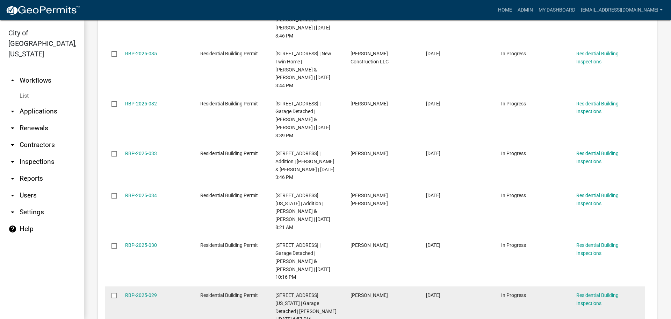
scroll to position [245, 0]
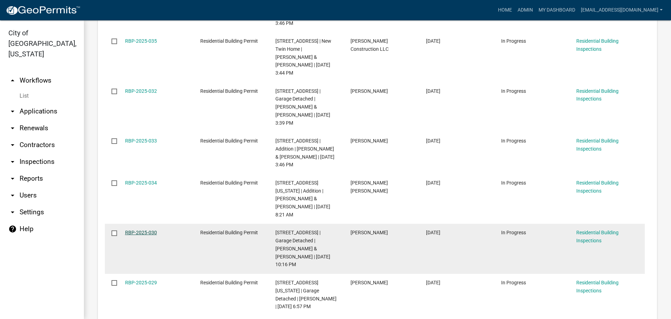
click at [141, 229] on link "RBP-2025-030" at bounding box center [141, 232] width 32 height 6
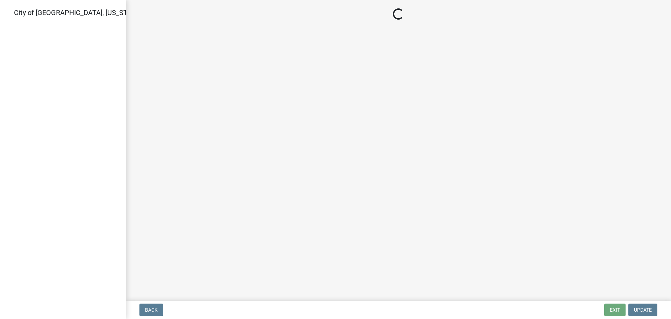
select select "805d55ac-e238-4e04-8f8e-acc067f36c3e"
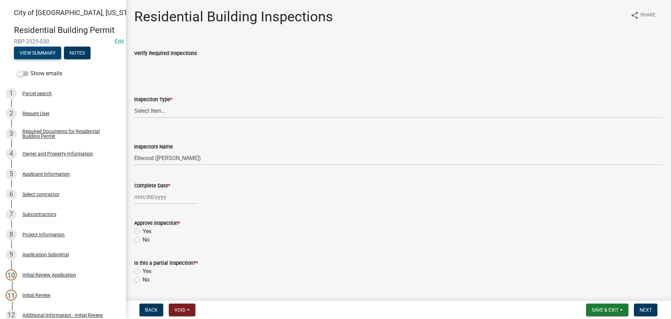
click at [47, 57] on button "View Summary" at bounding box center [37, 53] width 47 height 13
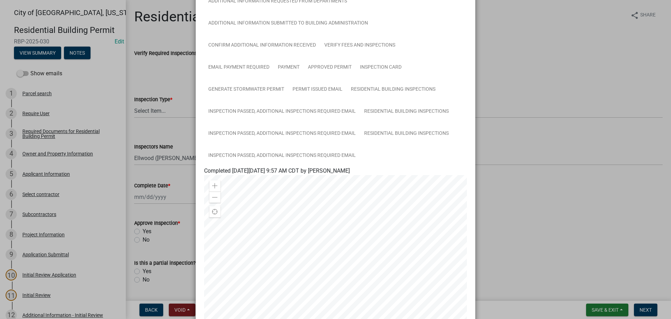
scroll to position [315, 0]
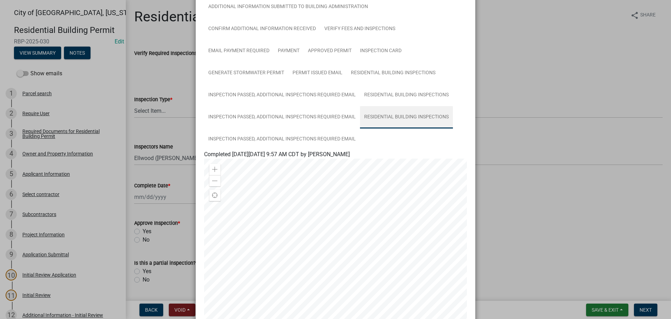
click at [403, 117] on link "Residential Building Inspections" at bounding box center [406, 117] width 93 height 22
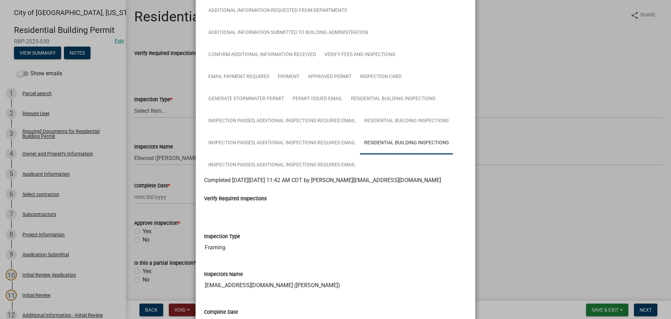
scroll to position [289, 0]
click at [578, 260] on ngb-modal-window "Summary × Printer Friendly Parcel search Required Documents for Residential Bui…" at bounding box center [335, 159] width 671 height 319
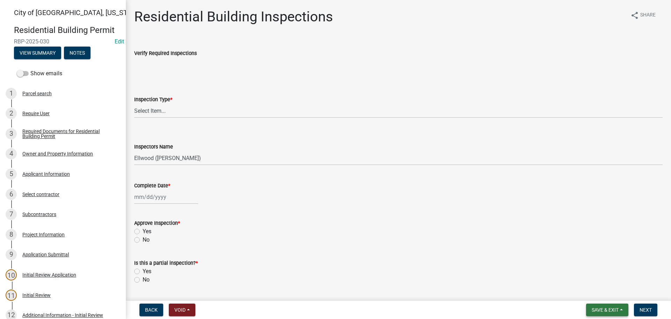
click at [619, 311] on button "Save & Exit" at bounding box center [607, 309] width 42 height 13
click at [592, 288] on button "Save & Exit" at bounding box center [601, 291] width 56 height 17
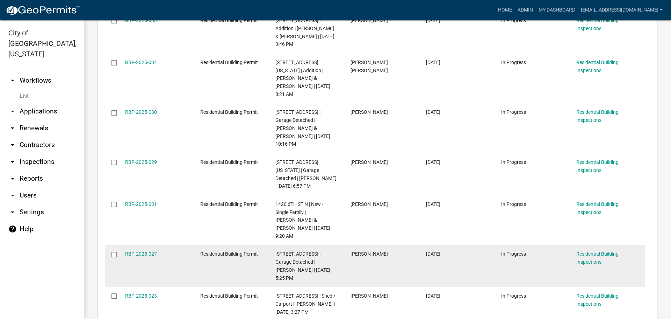
scroll to position [385, 0]
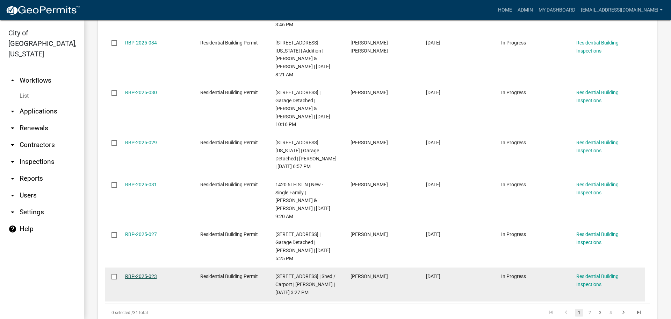
click at [148, 273] on link "RBP-2025-023" at bounding box center [141, 276] width 32 height 6
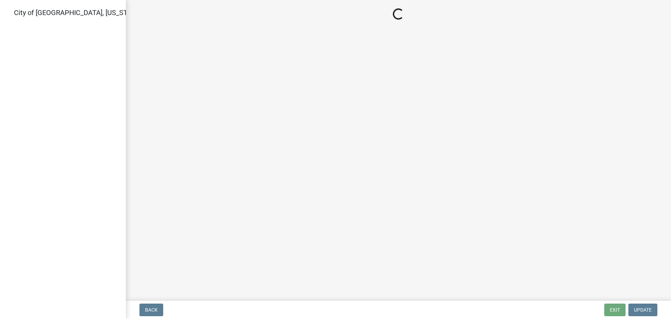
select select "805d55ac-e238-4e04-8f8e-acc067f36c3e"
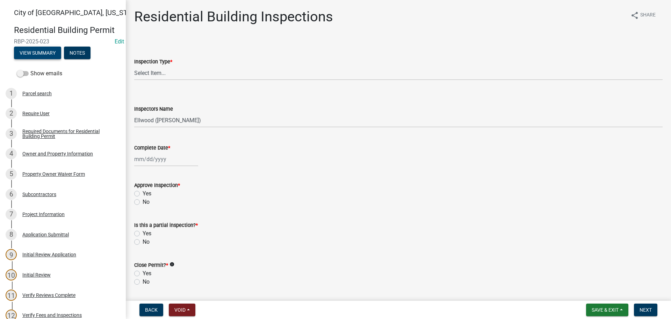
click at [54, 53] on button "View Summary" at bounding box center [37, 53] width 47 height 13
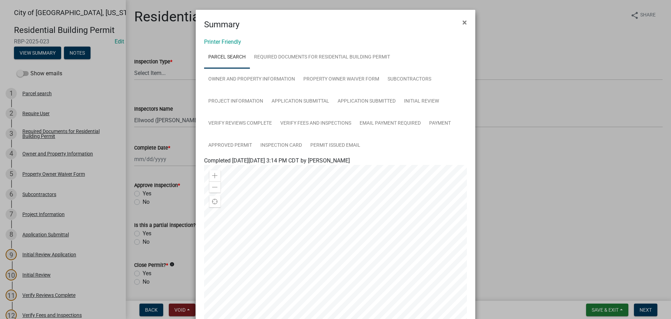
click at [551, 249] on ngb-modal-window "Summary × Printer Friendly Parcel search Required Documents for Residential Bui…" at bounding box center [335, 159] width 671 height 319
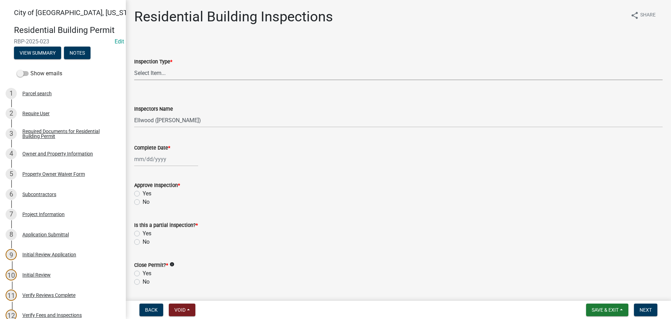
click at [147, 72] on select "Select Item... None All Inspections Required Energy Code Certificate Setback/So…" at bounding box center [398, 73] width 529 height 14
click at [134, 66] on select "Select Item... None All Inspections Required Energy Code Certificate Setback/So…" at bounding box center [398, 73] width 529 height 14
select select "c04b64d9-3720-498d-8ef4-1e9475c9cde4"
click at [151, 115] on select "Select Item... Ellwood (Ellwood Zabel) mikep@newulmmn.gov (Mike Pautzke)" at bounding box center [398, 120] width 529 height 14
select select "cd72df13-1819-4c17-818e-bd68a66556fb"
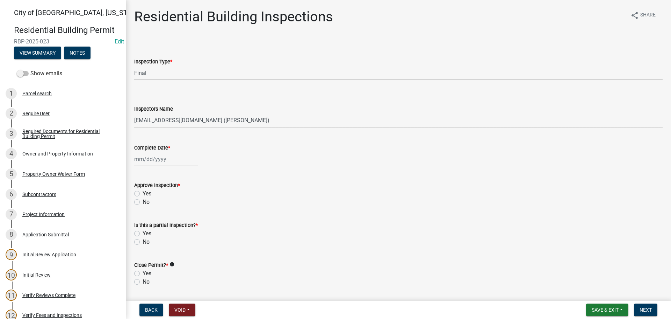
click at [134, 113] on select "Select Item... Ellwood (Ellwood Zabel) mikep@newulmmn.gov (Mike Pautzke)" at bounding box center [398, 120] width 529 height 14
click at [148, 159] on div at bounding box center [166, 159] width 64 height 14
select select "10"
select select "2025"
click at [177, 208] on div "9" at bounding box center [174, 207] width 11 height 11
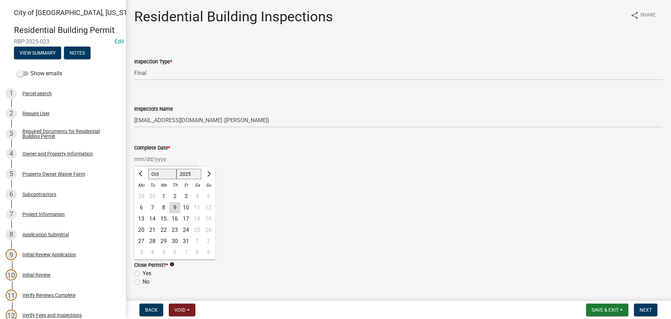
type input "10/09/2025"
click at [143, 194] on label "Yes" at bounding box center [147, 193] width 9 height 8
click at [143, 194] on input "Yes" at bounding box center [145, 191] width 5 height 5
radio input "true"
click at [143, 239] on label "No" at bounding box center [146, 241] width 7 height 8
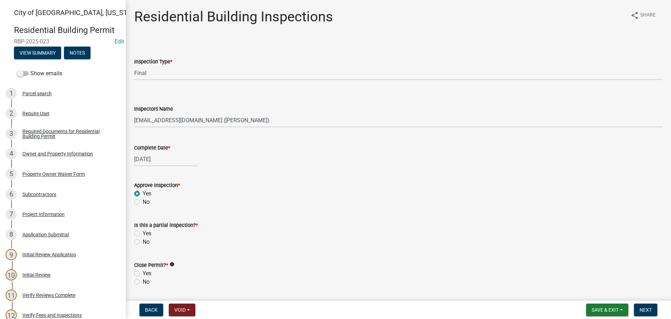
click at [143, 239] on input "No" at bounding box center [145, 239] width 5 height 5
radio input "true"
click at [143, 272] on label "Yes" at bounding box center [147, 273] width 9 height 8
click at [143, 272] on input "Yes" at bounding box center [145, 271] width 5 height 5
radio input "true"
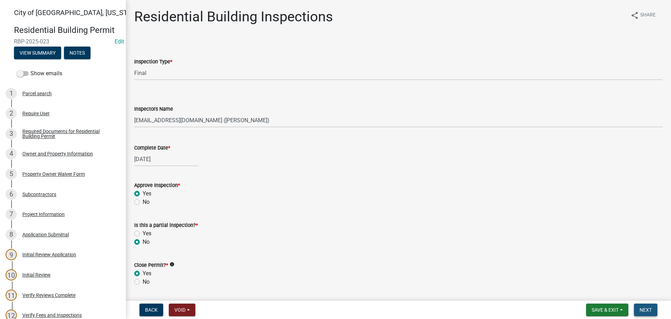
click at [641, 307] on span "Next" at bounding box center [646, 310] width 12 height 6
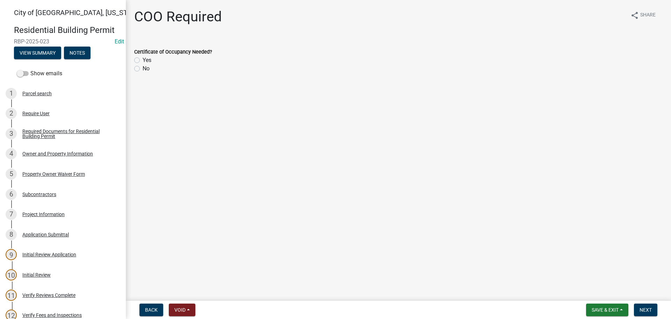
click at [143, 69] on label "No" at bounding box center [146, 68] width 7 height 8
click at [143, 69] on input "No" at bounding box center [145, 66] width 5 height 5
radio input "true"
click at [648, 307] on span "Next" at bounding box center [646, 310] width 12 height 6
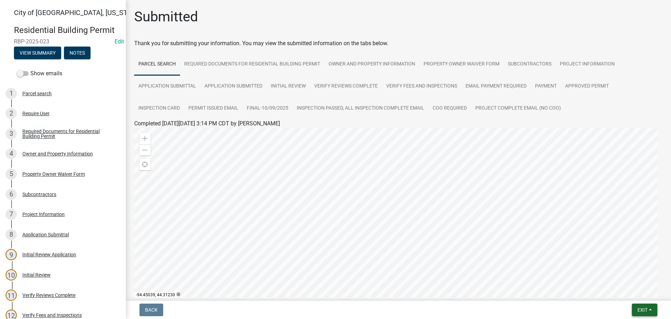
click at [640, 311] on span "Exit" at bounding box center [643, 310] width 10 height 6
click at [618, 290] on button "Save & Exit" at bounding box center [630, 291] width 56 height 17
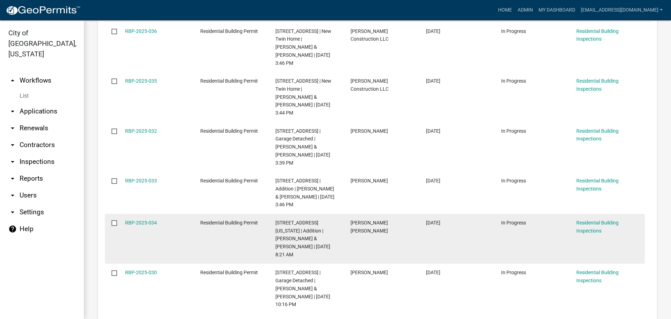
scroll to position [280, 0]
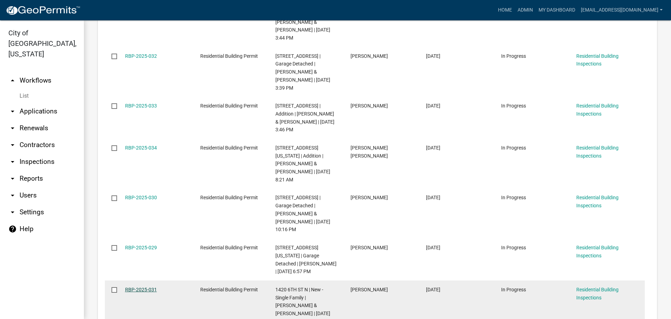
click at [143, 286] on link "RBP-2025-031" at bounding box center [141, 289] width 32 height 6
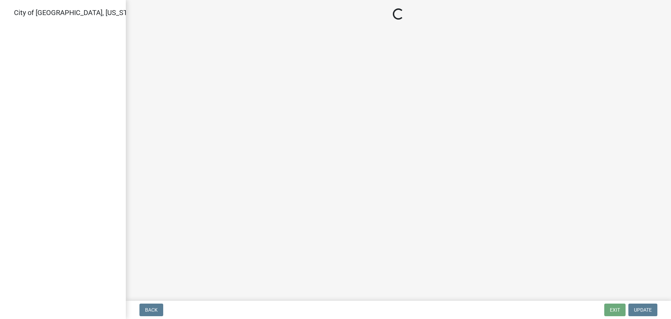
select select "805d55ac-e238-4e04-8f8e-acc067f36c3e"
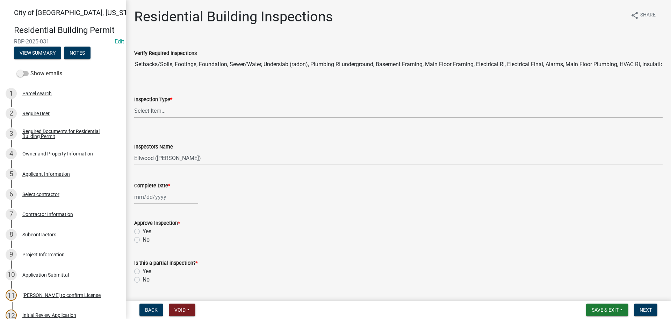
click at [429, 231] on div "Yes" at bounding box center [398, 231] width 529 height 8
click at [41, 44] on span "RBP-2025-031" at bounding box center [63, 41] width 98 height 7
click at [44, 53] on button "View Summary" at bounding box center [37, 53] width 47 height 13
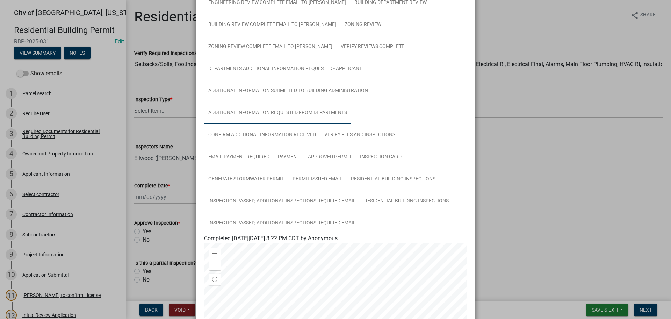
scroll to position [245, 0]
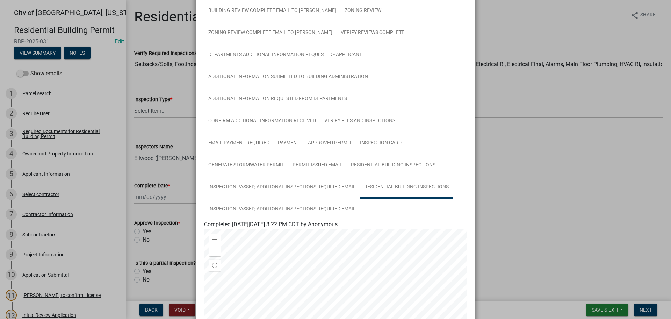
click at [384, 187] on link "Residential Building Inspections" at bounding box center [406, 187] width 93 height 22
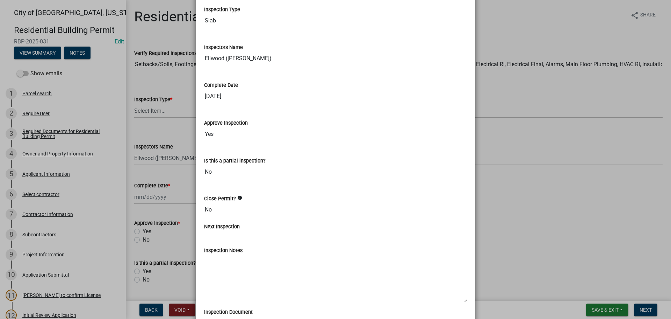
scroll to position [576, 0]
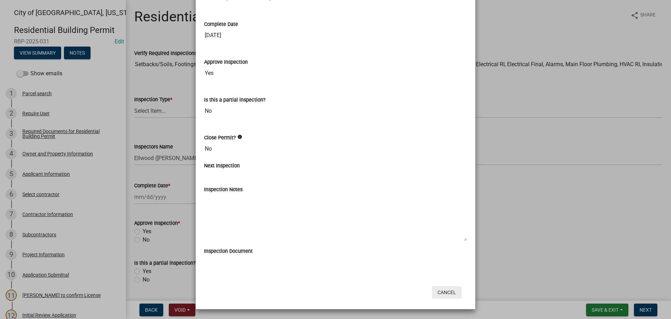
click at [445, 291] on button "Cancel" at bounding box center [447, 292] width 30 height 13
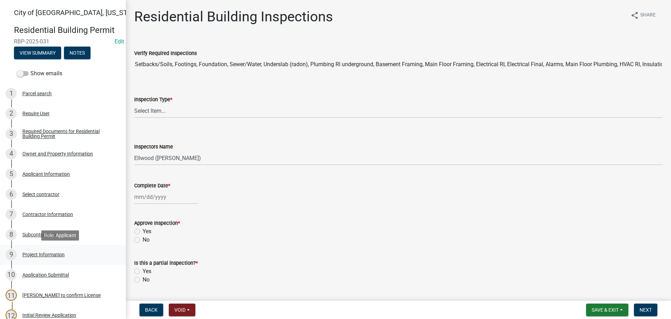
click at [44, 254] on div "Project Information" at bounding box center [43, 254] width 42 height 5
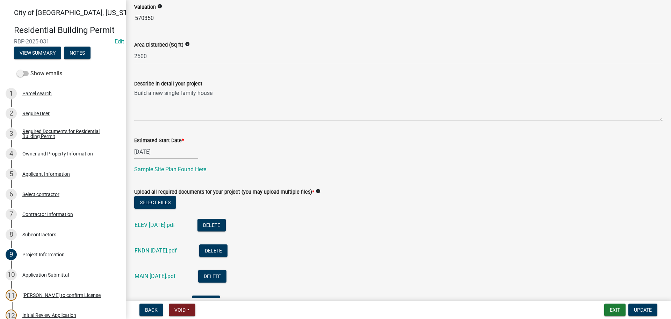
scroll to position [253, 0]
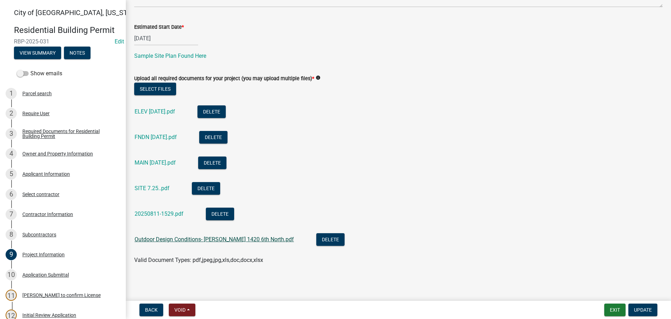
click at [178, 239] on link "Outdoor Design Conditions- Kral 1420 6th North.pdf" at bounding box center [214, 239] width 159 height 7
